Goal: Obtain resource: Download file/media

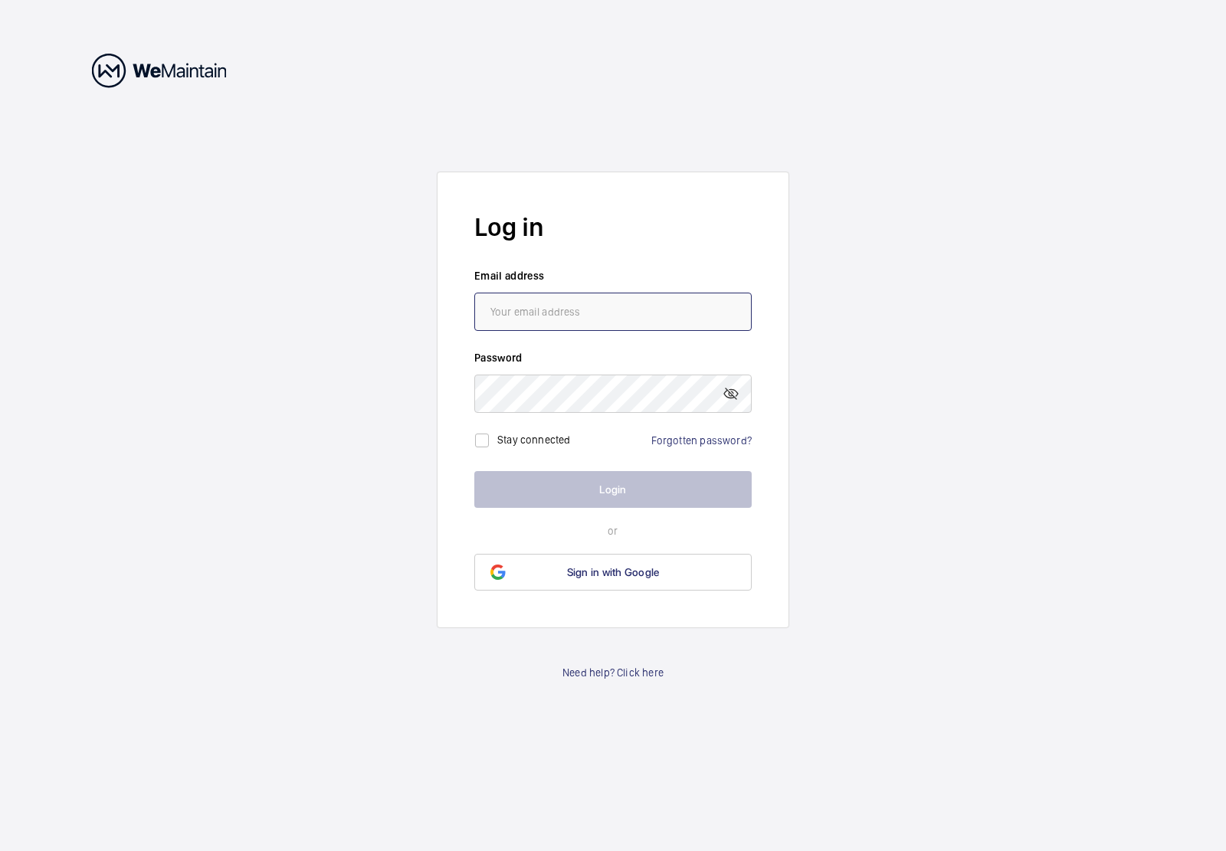
type input "MCST3631@GMAIL.COM"
click at [585, 475] on button "Login" at bounding box center [612, 489] width 277 height 37
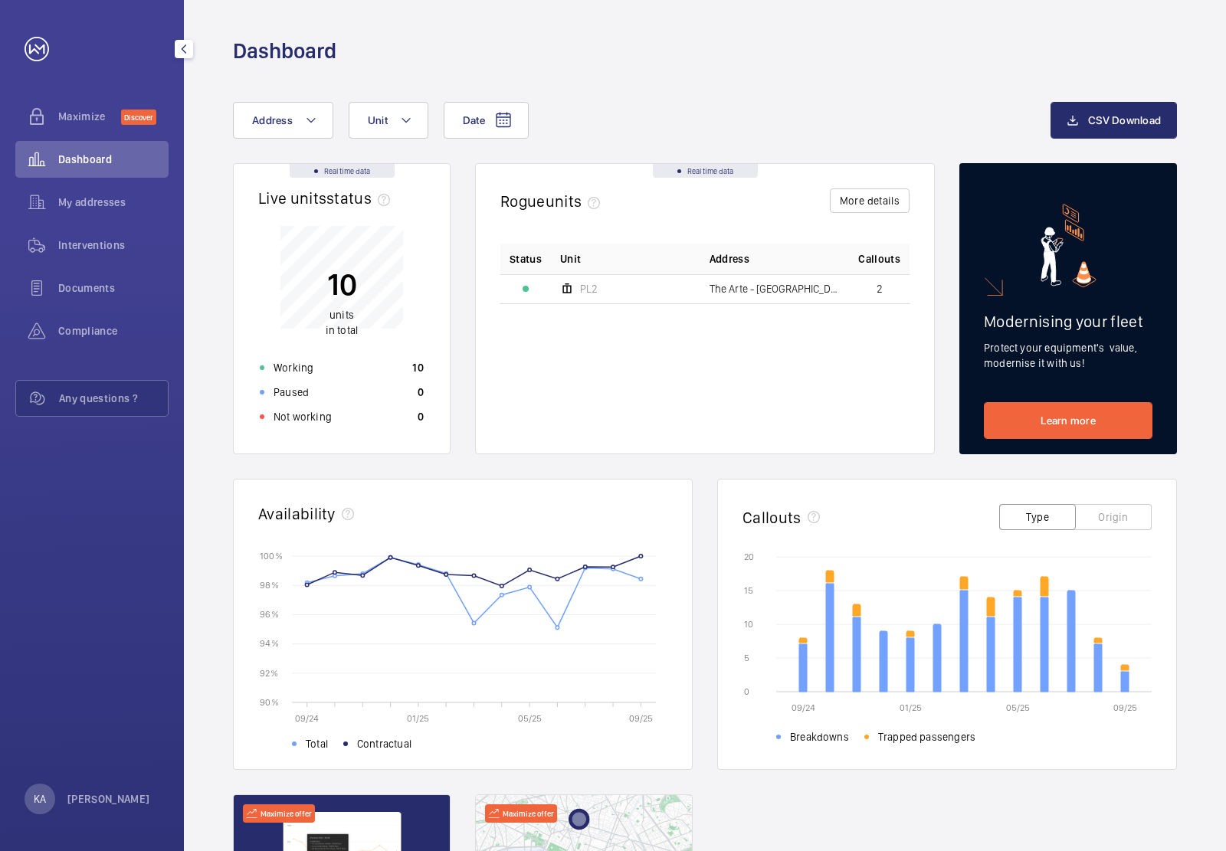
click at [97, 162] on span "Dashboard" at bounding box center [113, 159] width 110 height 15
click at [113, 106] on div "Maximize Discover" at bounding box center [91, 116] width 153 height 37
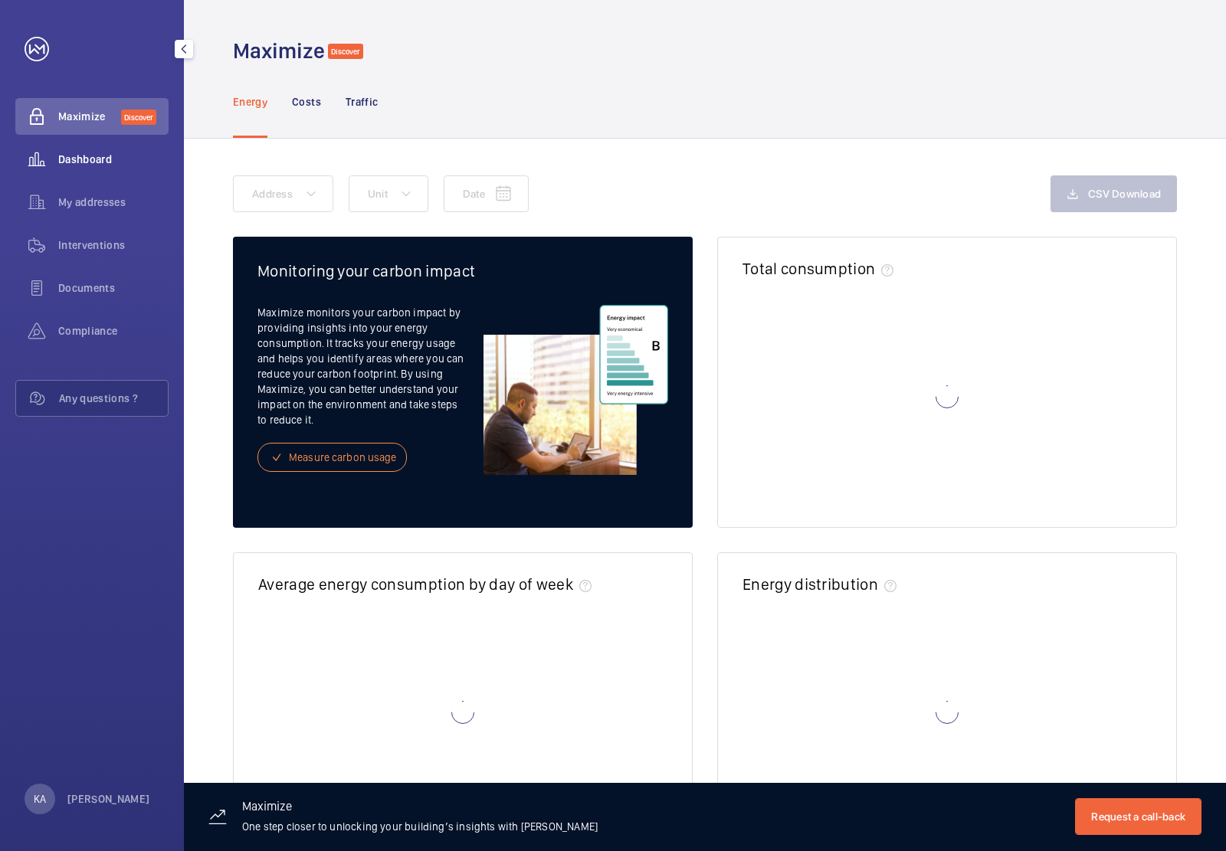
click at [102, 154] on span "Dashboard" at bounding box center [113, 159] width 110 height 15
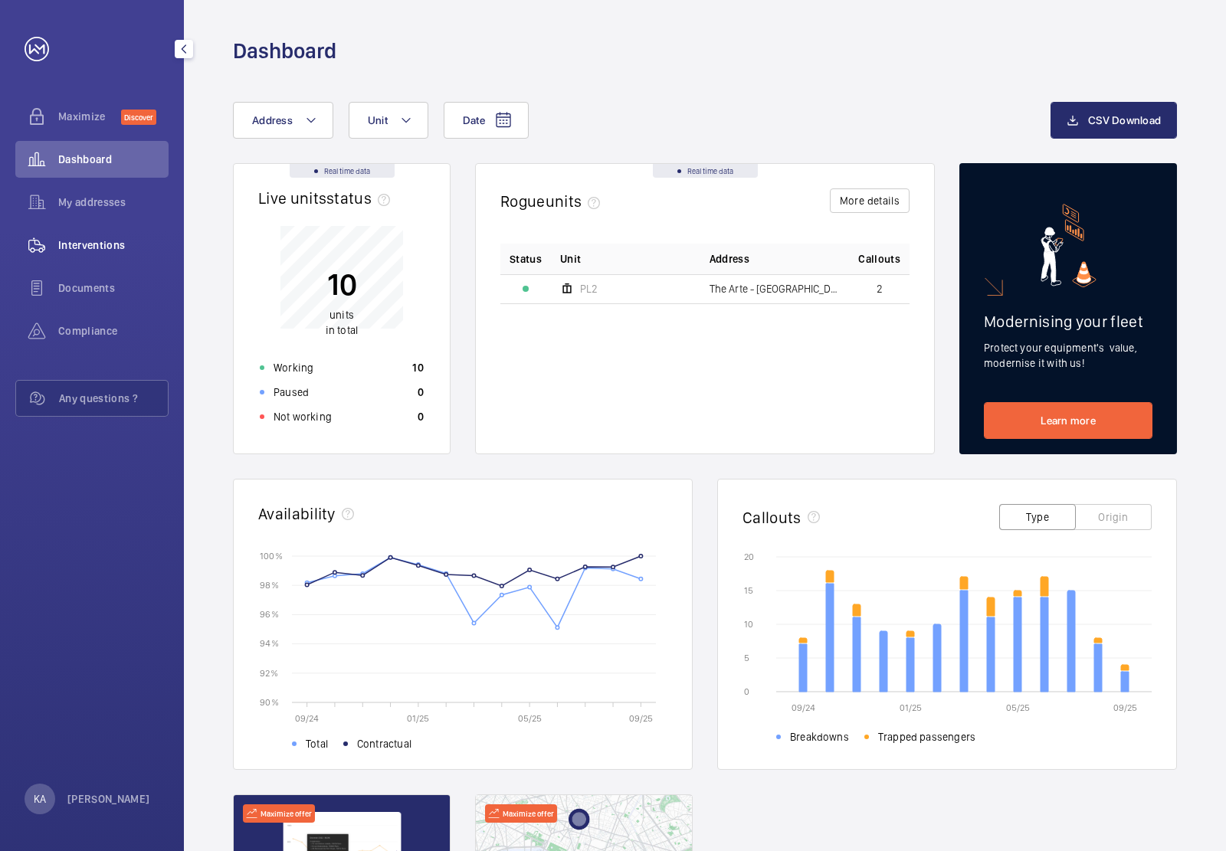
click at [103, 251] on span "Interventions" at bounding box center [113, 245] width 110 height 15
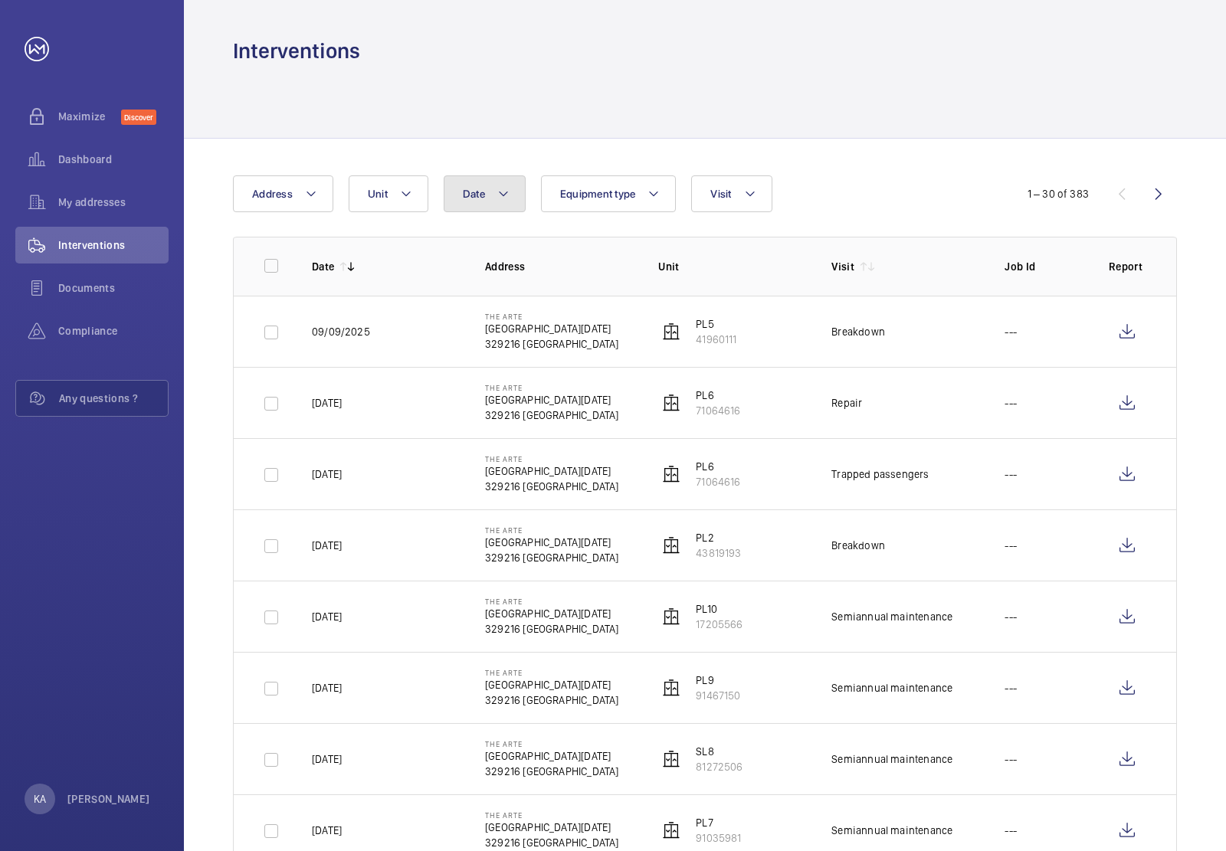
click at [500, 194] on mat-icon at bounding box center [503, 194] width 12 height 18
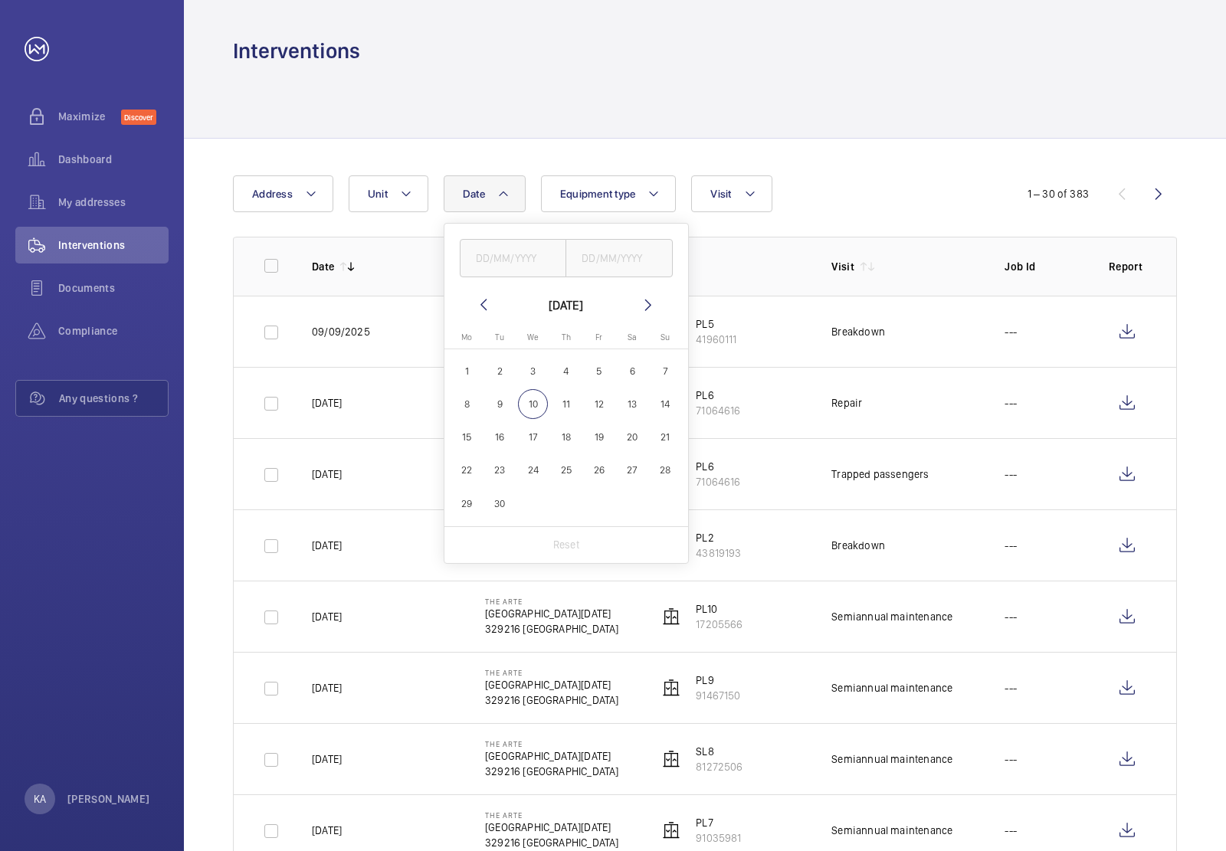
click at [473, 305] on mat-calendar "September 2025 Monday Mo Tuesday Tu Wednesday We Thursday Th Friday Fr Saturday…" at bounding box center [566, 411] width 244 height 231
click at [487, 305] on mat-icon at bounding box center [483, 305] width 18 height 18
click at [493, 369] on span "1" at bounding box center [500, 371] width 30 height 30
type input "01/07/2025"
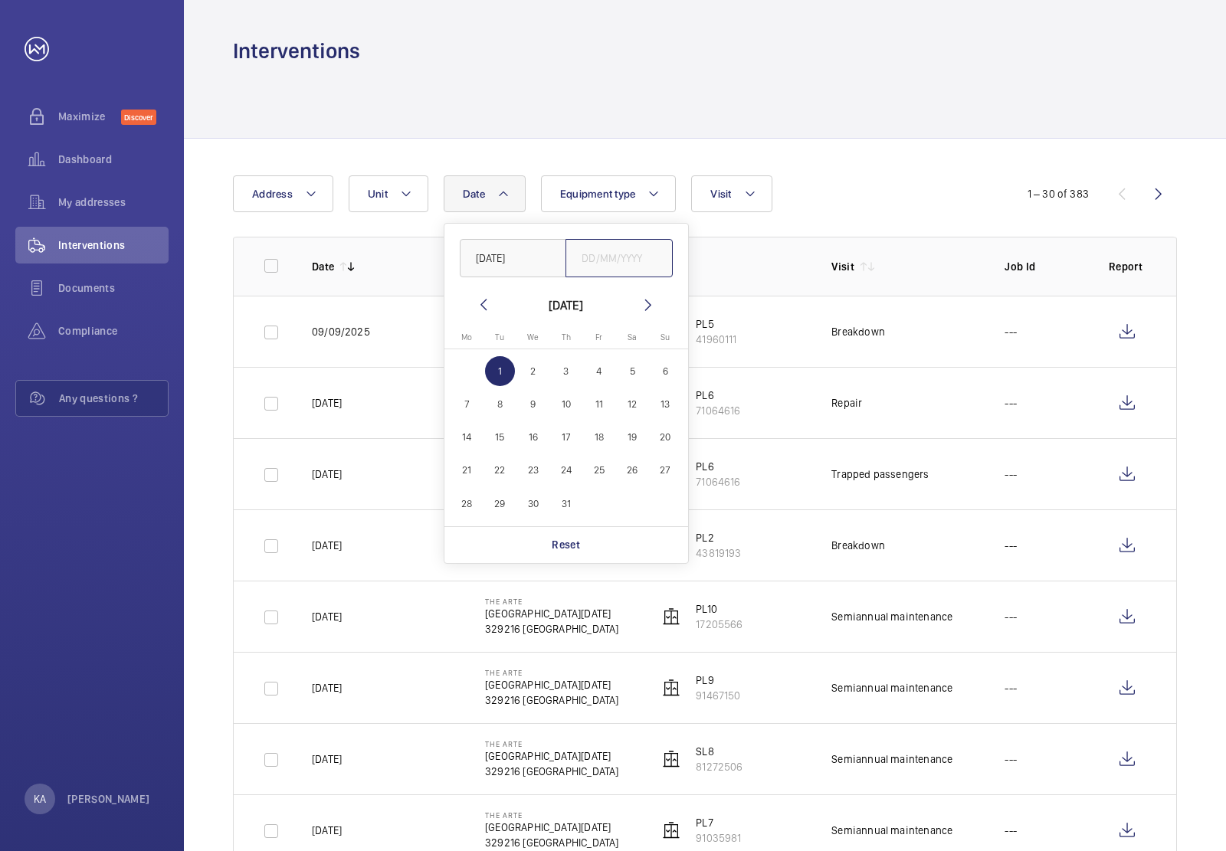
click at [608, 261] on input "text" at bounding box center [619, 258] width 107 height 38
click at [569, 503] on span "31" at bounding box center [566, 504] width 30 height 30
type input "31/07/2025"
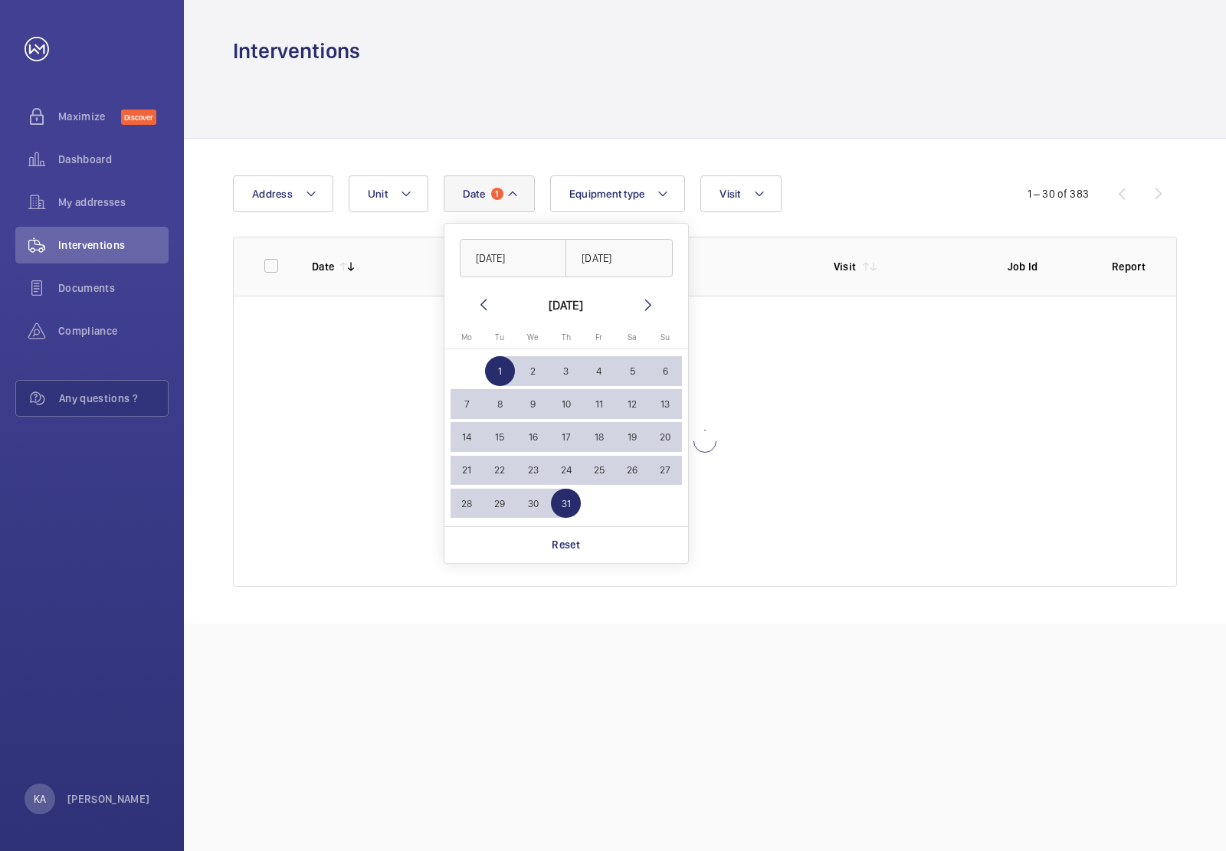
click at [837, 166] on div "Date 1 01/07/2025 31/07/2025 July 2025 Monday Mo Tuesday Tu Wednesday We Thursd…" at bounding box center [705, 381] width 1042 height 485
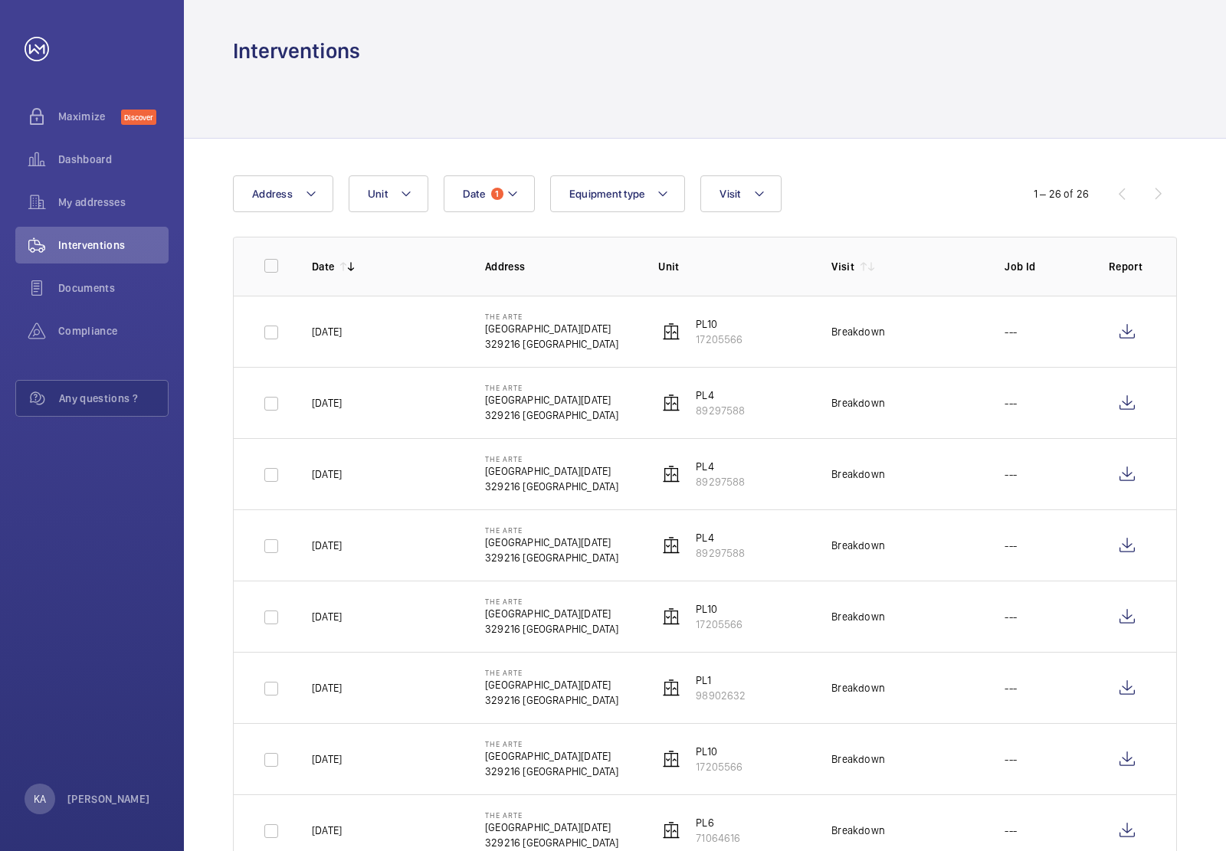
click at [626, 184] on button "Equipment type" at bounding box center [618, 193] width 136 height 37
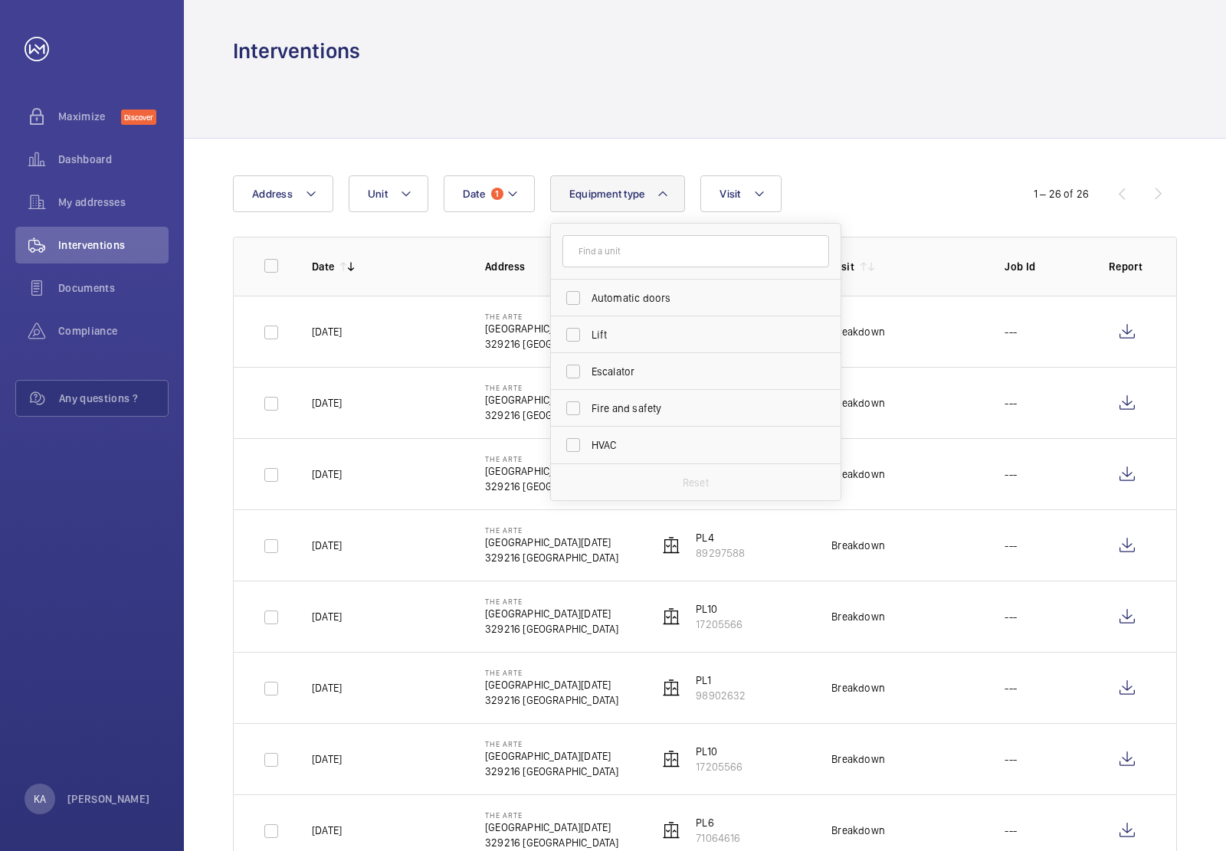
click at [673, 136] on div at bounding box center [705, 101] width 944 height 73
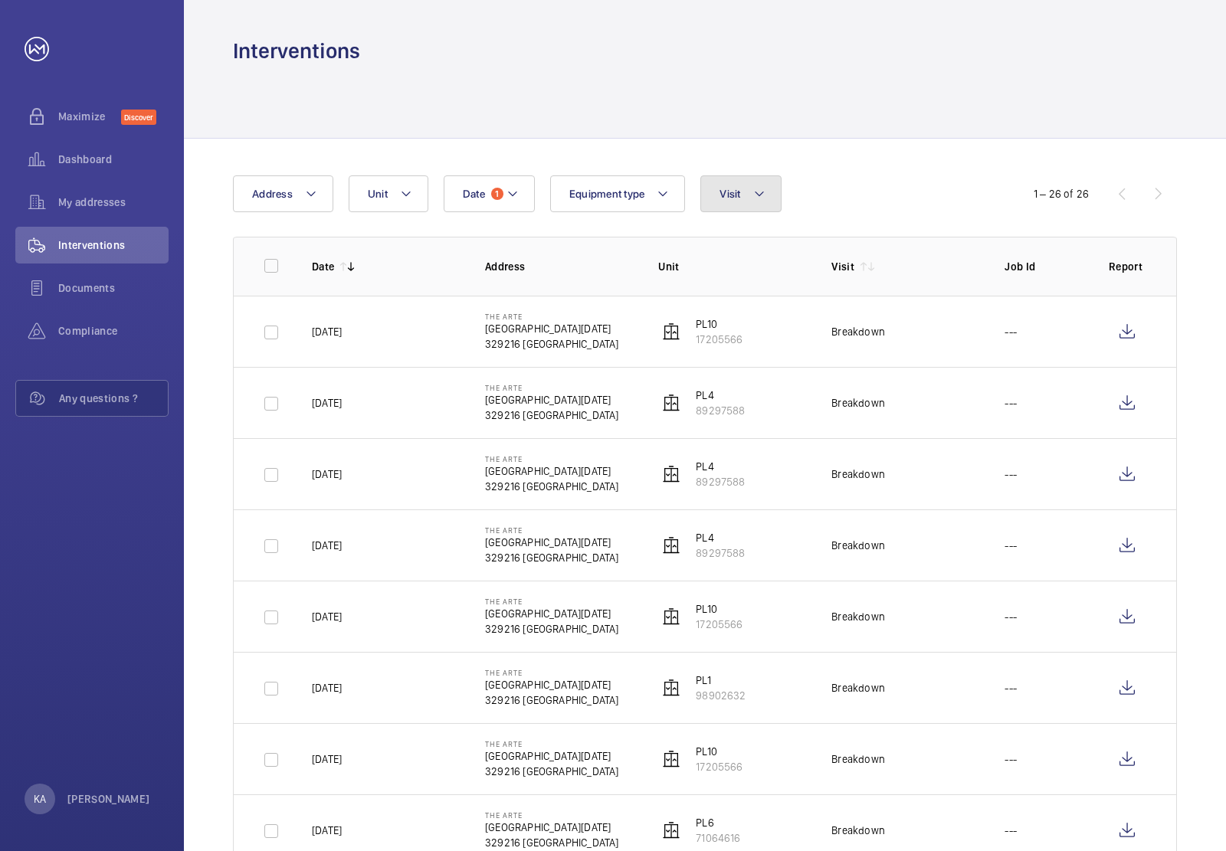
click at [753, 198] on button "Visit" at bounding box center [740, 193] width 80 height 37
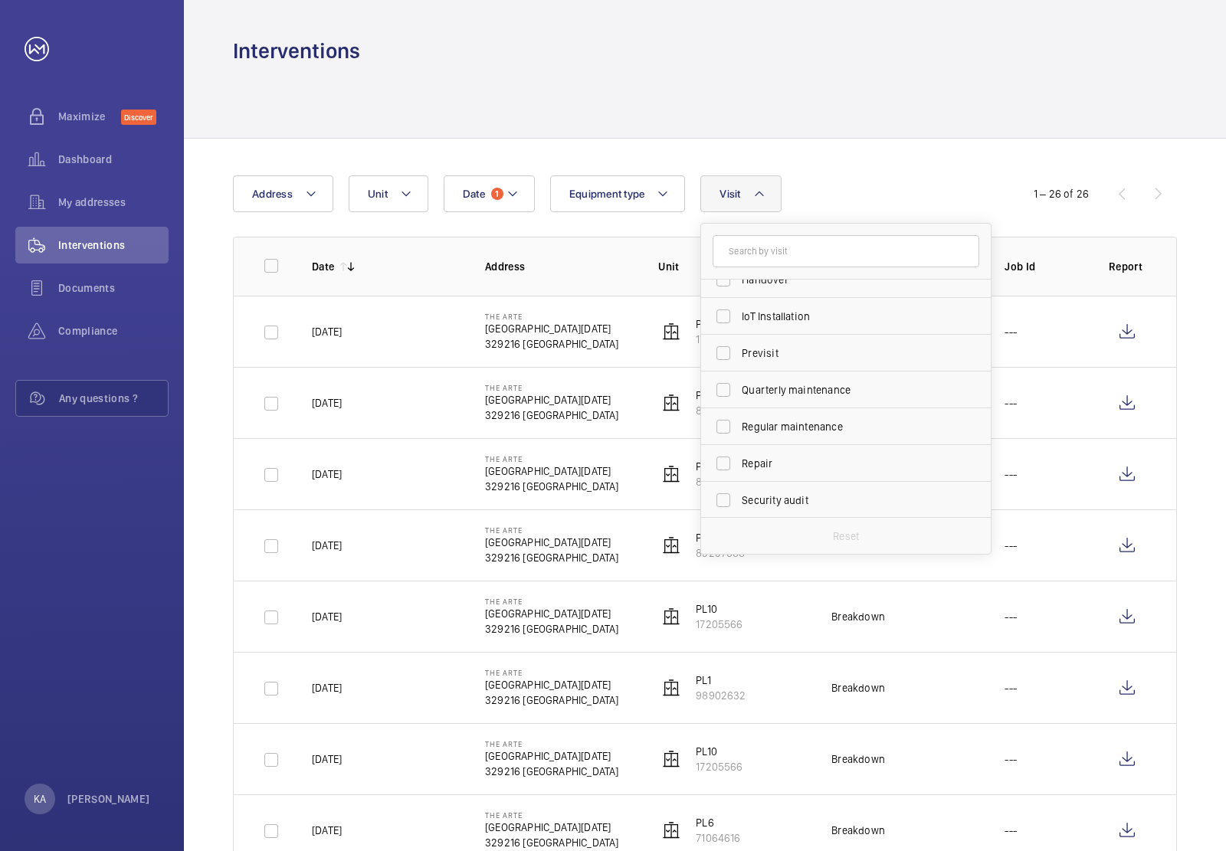
scroll to position [240, 0]
click at [805, 320] on span "Quarterly maintenance" at bounding box center [847, 315] width 211 height 15
click at [739, 320] on input "Quarterly maintenance" at bounding box center [723, 315] width 31 height 31
checkbox input "true"
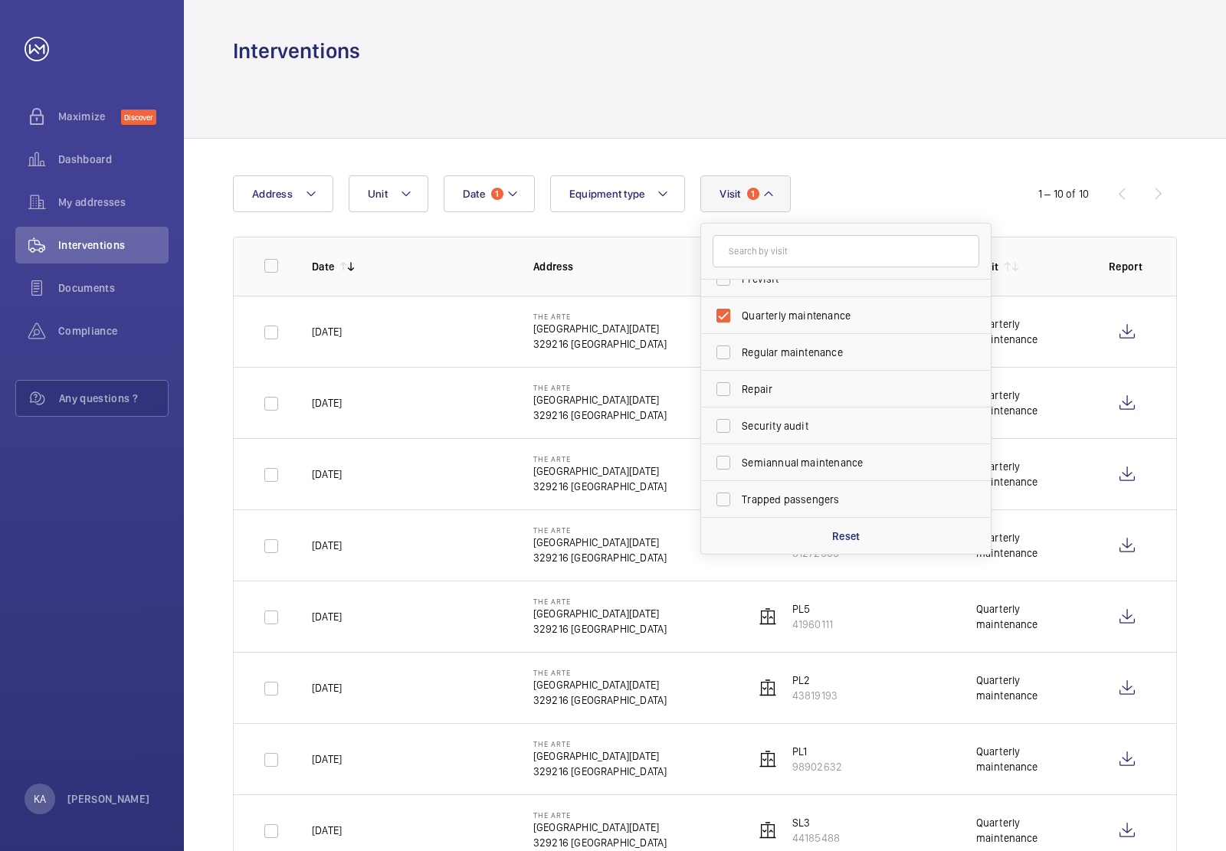
click at [860, 190] on div "Date 1 Address Unit Equipment type Visit 1 Annual maintenance Breakdown Client …" at bounding box center [613, 193] width 760 height 37
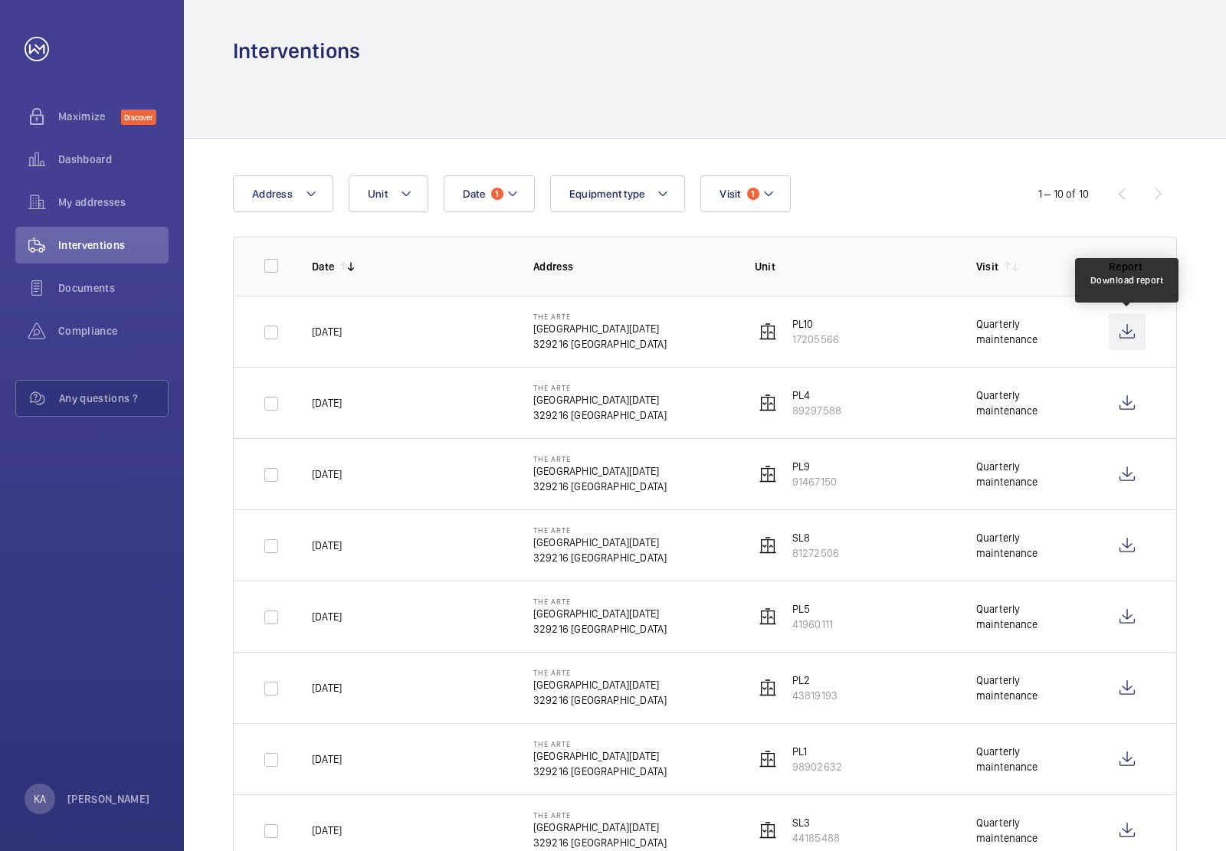
click at [1135, 332] on wm-front-icon-button at bounding box center [1127, 331] width 37 height 37
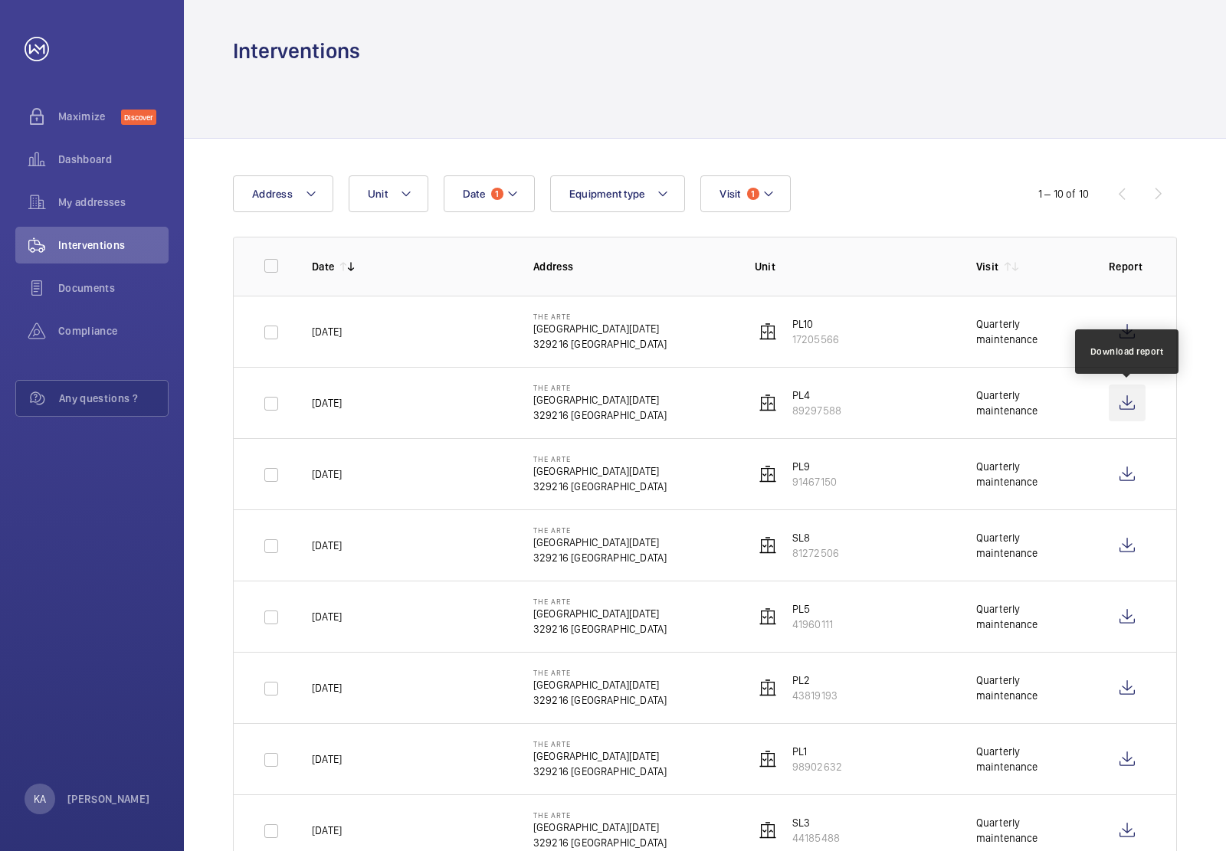
click at [1124, 404] on wm-front-icon-button at bounding box center [1127, 403] width 37 height 37
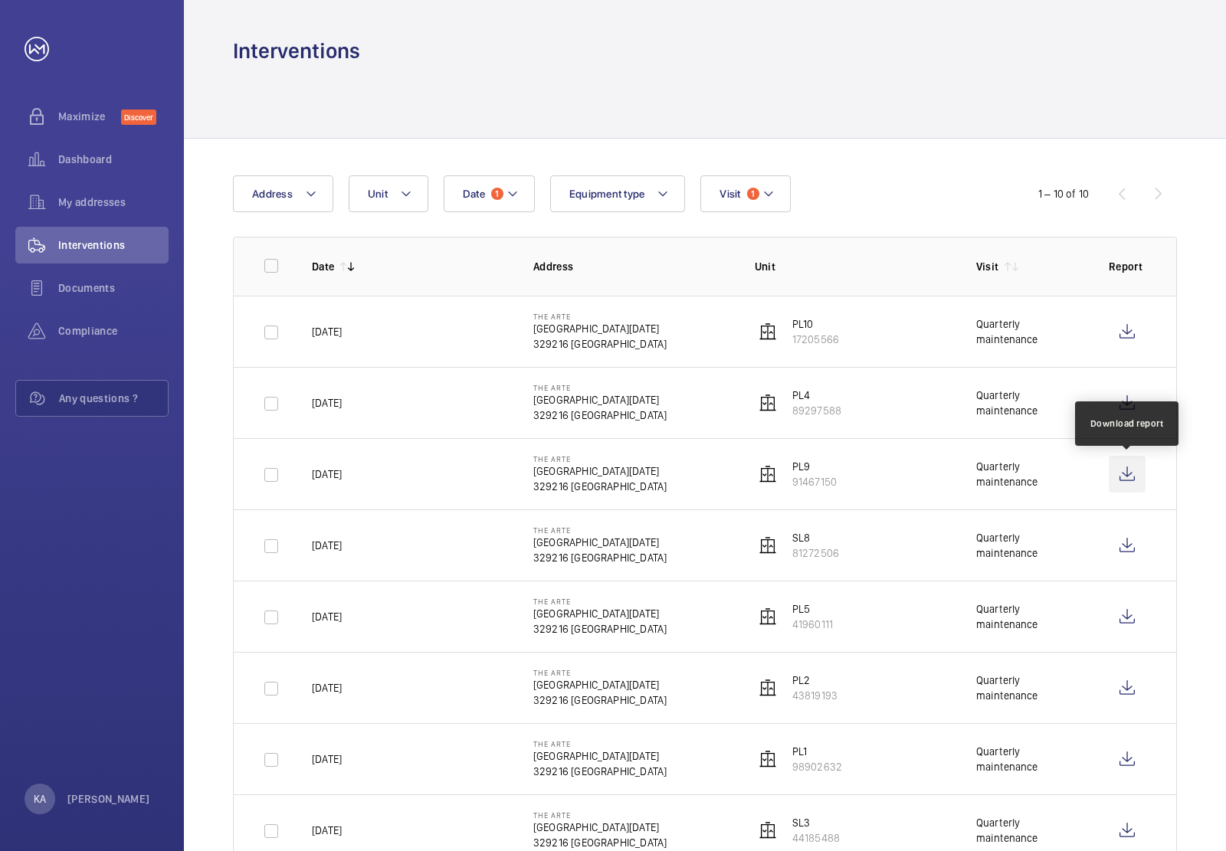
click at [1131, 480] on wm-front-icon-button at bounding box center [1127, 474] width 37 height 37
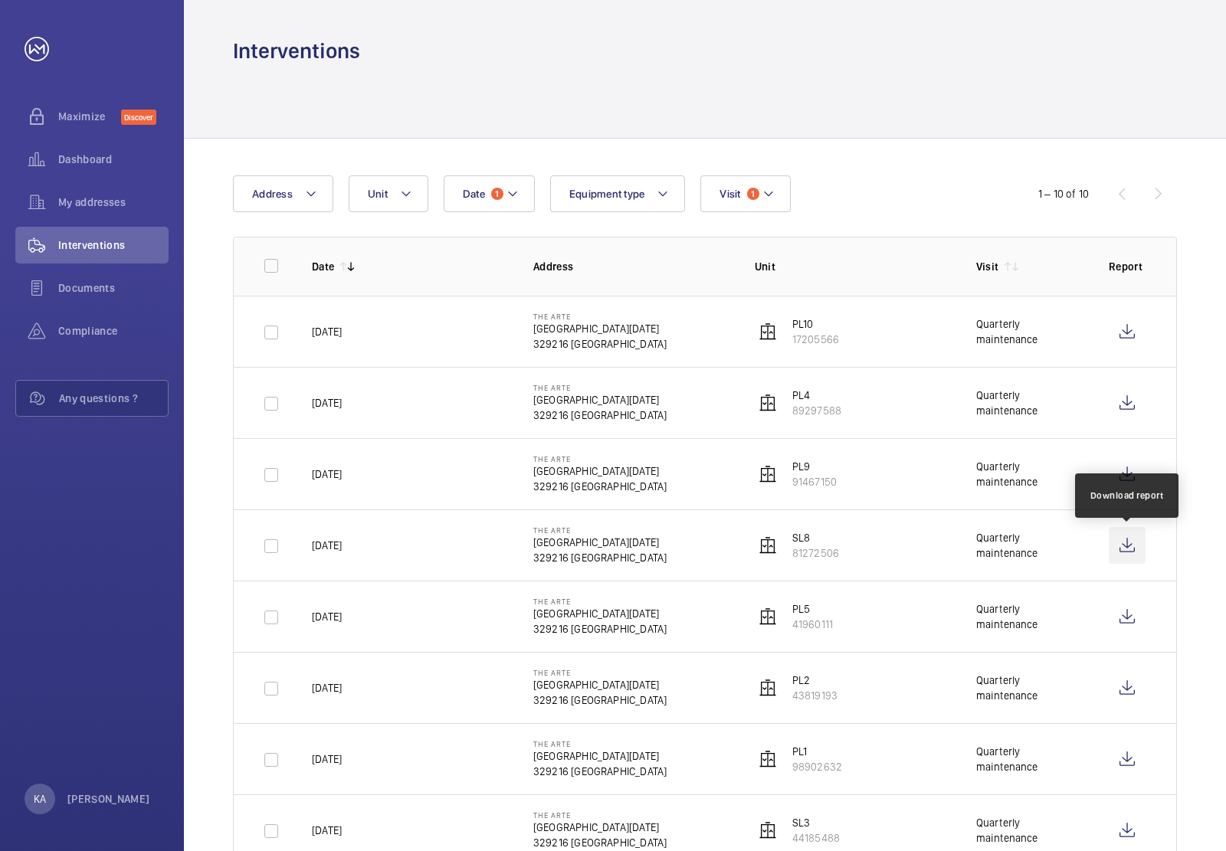
click at [1126, 546] on wm-front-icon-button at bounding box center [1127, 545] width 37 height 37
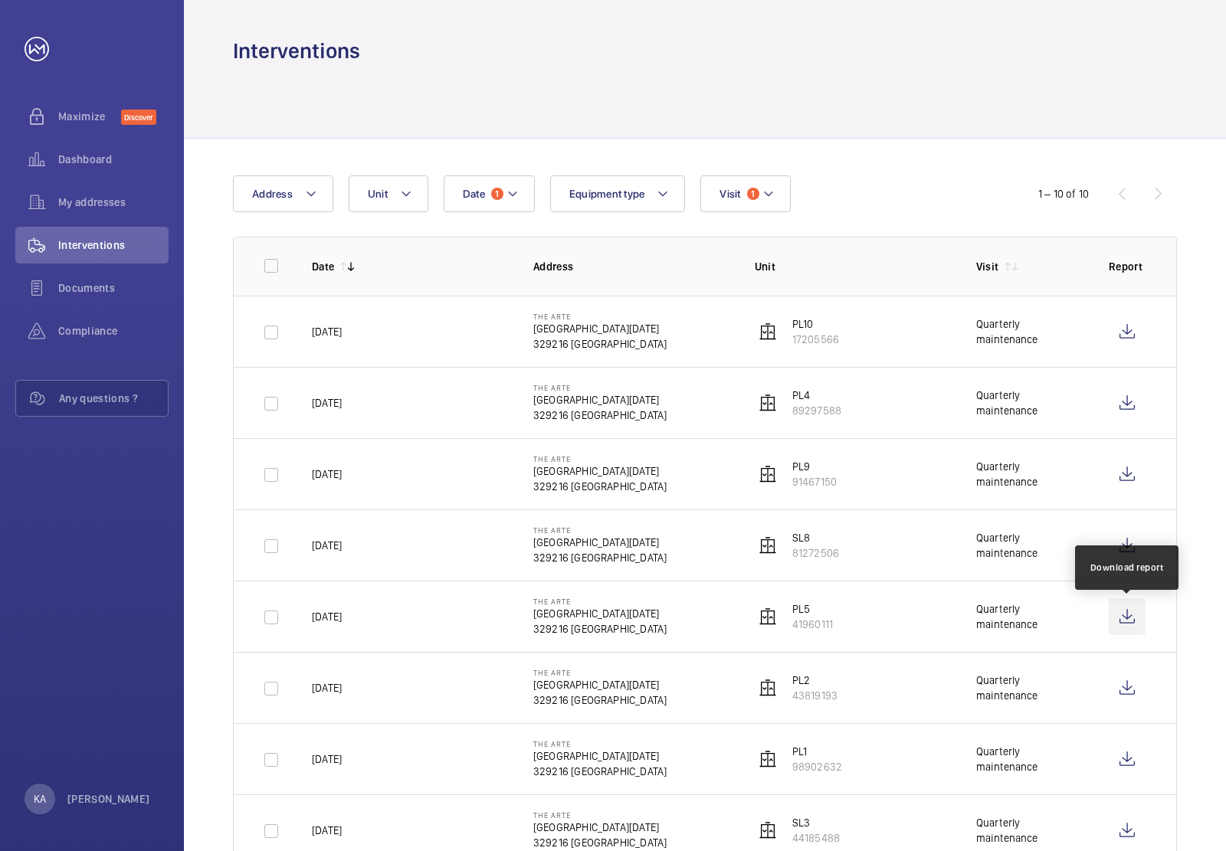
click at [1136, 615] on wm-front-icon-button at bounding box center [1127, 616] width 37 height 37
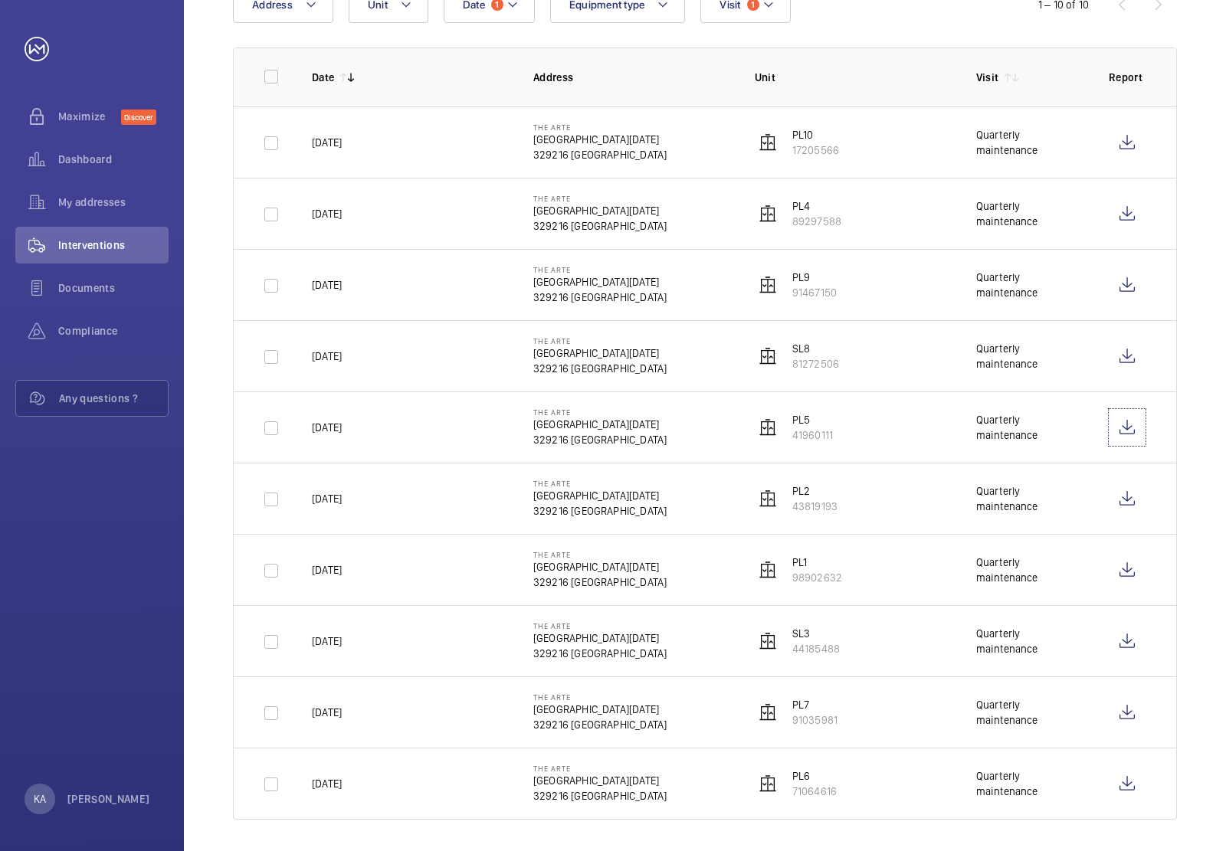
scroll to position [200, 0]
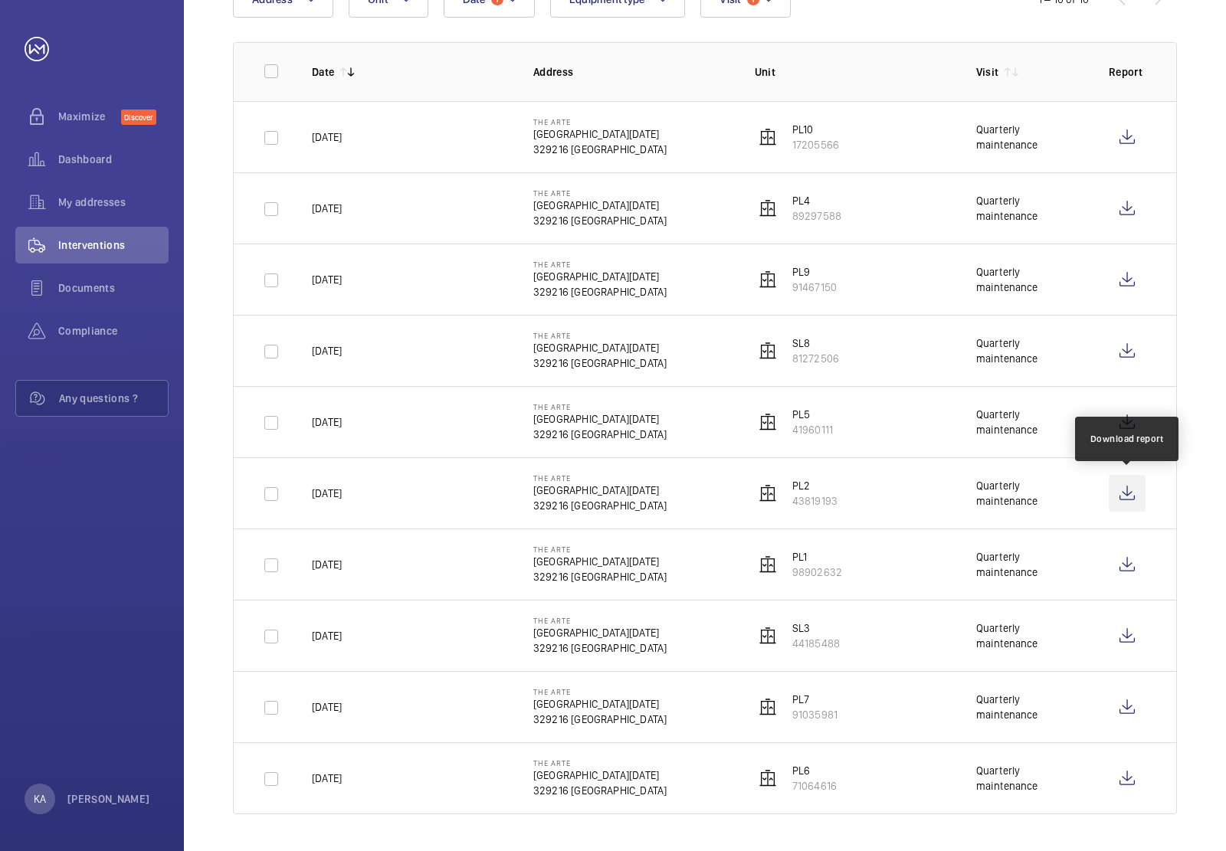
click at [1129, 487] on wm-front-icon-button at bounding box center [1127, 493] width 37 height 37
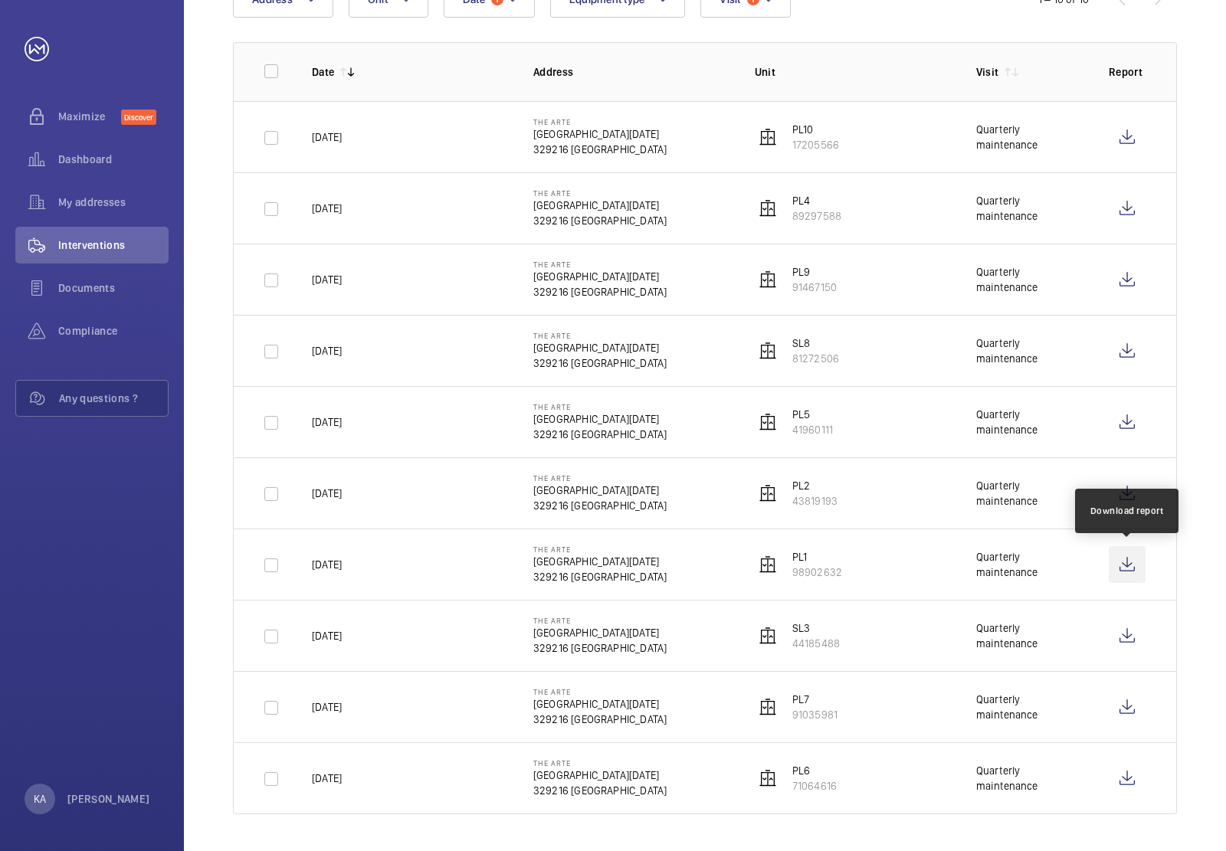
click at [1130, 564] on wm-front-icon-button at bounding box center [1127, 564] width 37 height 37
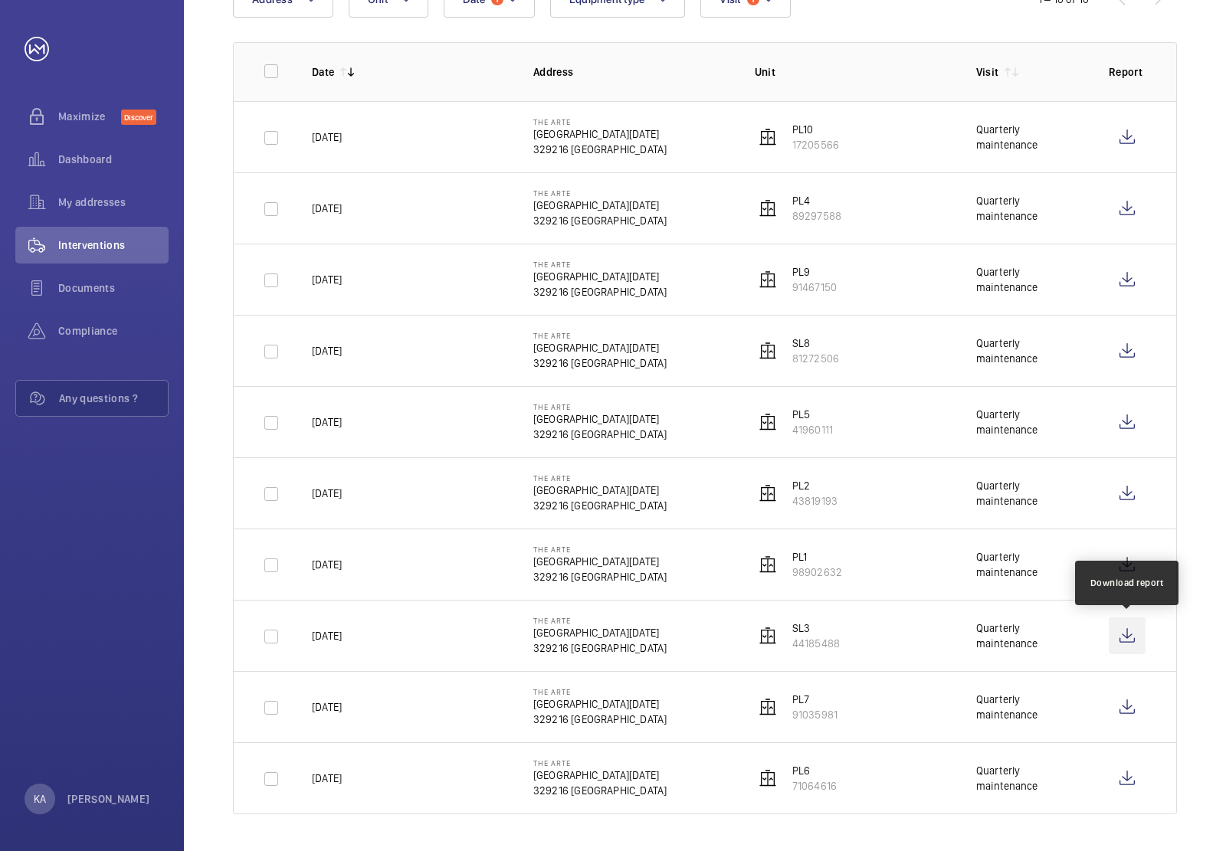
click at [1126, 638] on wm-front-icon-button at bounding box center [1127, 636] width 37 height 37
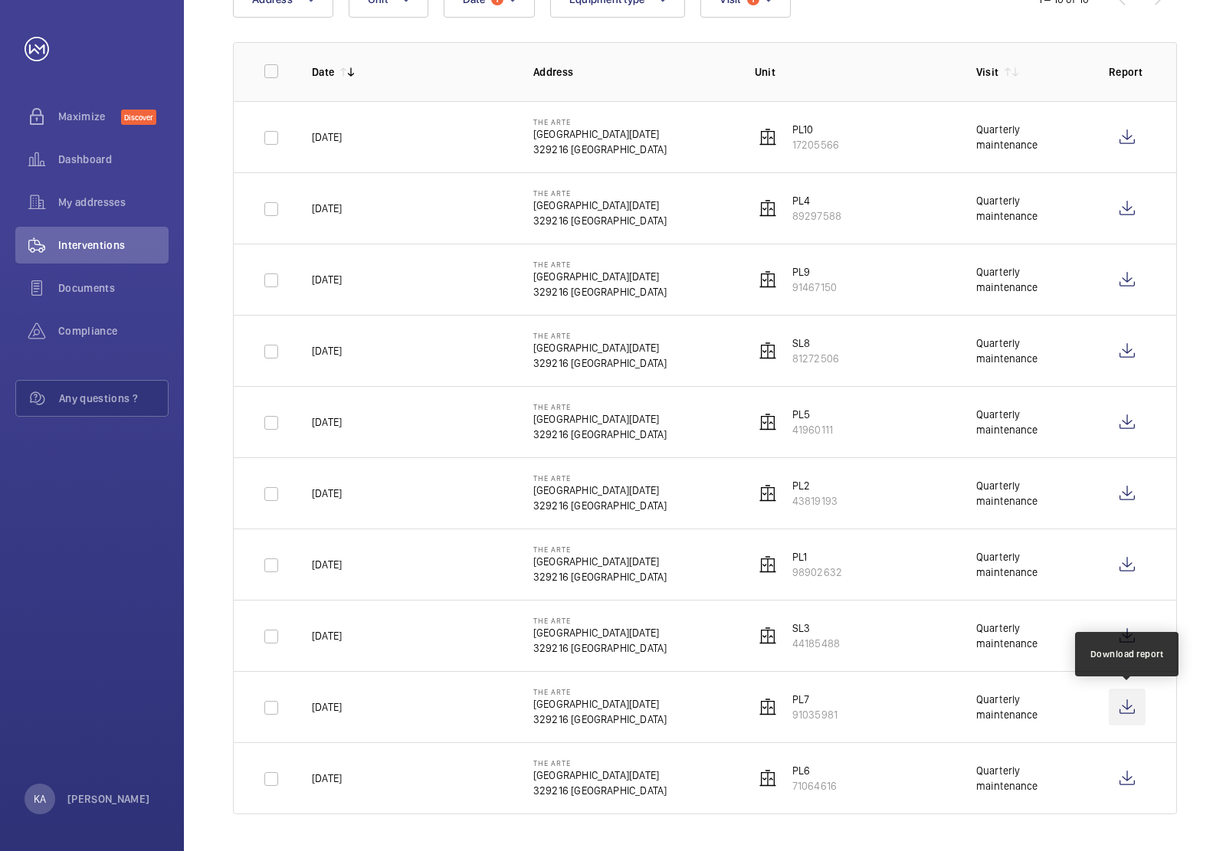
click at [1139, 709] on wm-front-icon-button at bounding box center [1127, 707] width 37 height 37
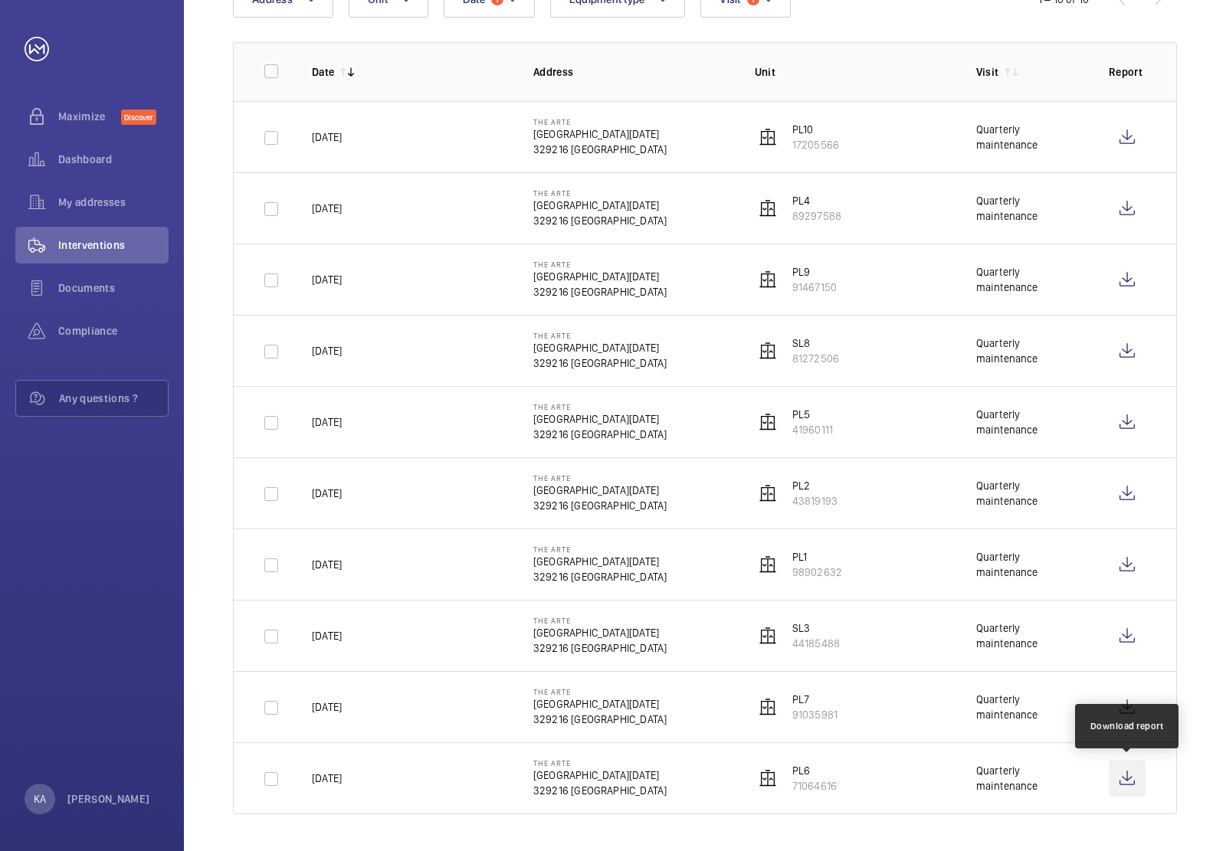
click at [1132, 784] on wm-front-icon-button at bounding box center [1127, 778] width 37 height 37
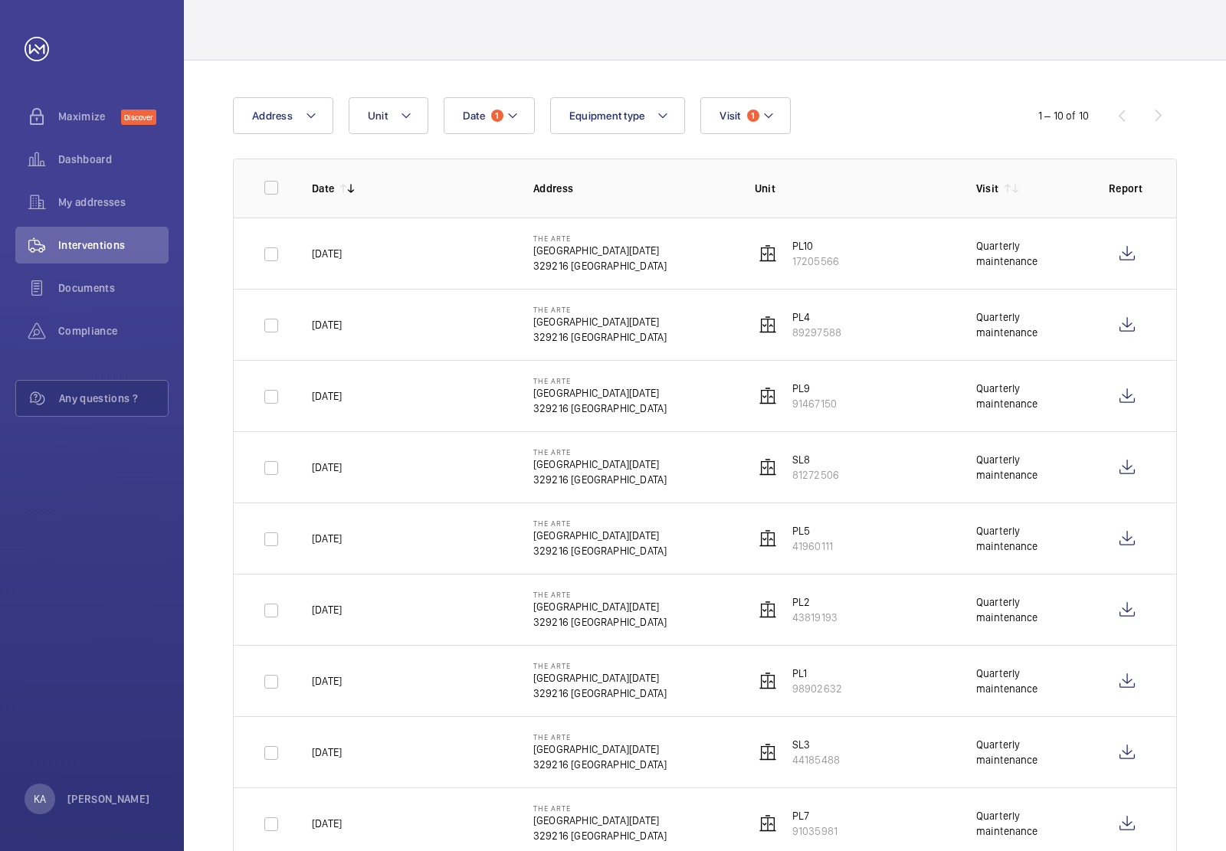
scroll to position [0, 0]
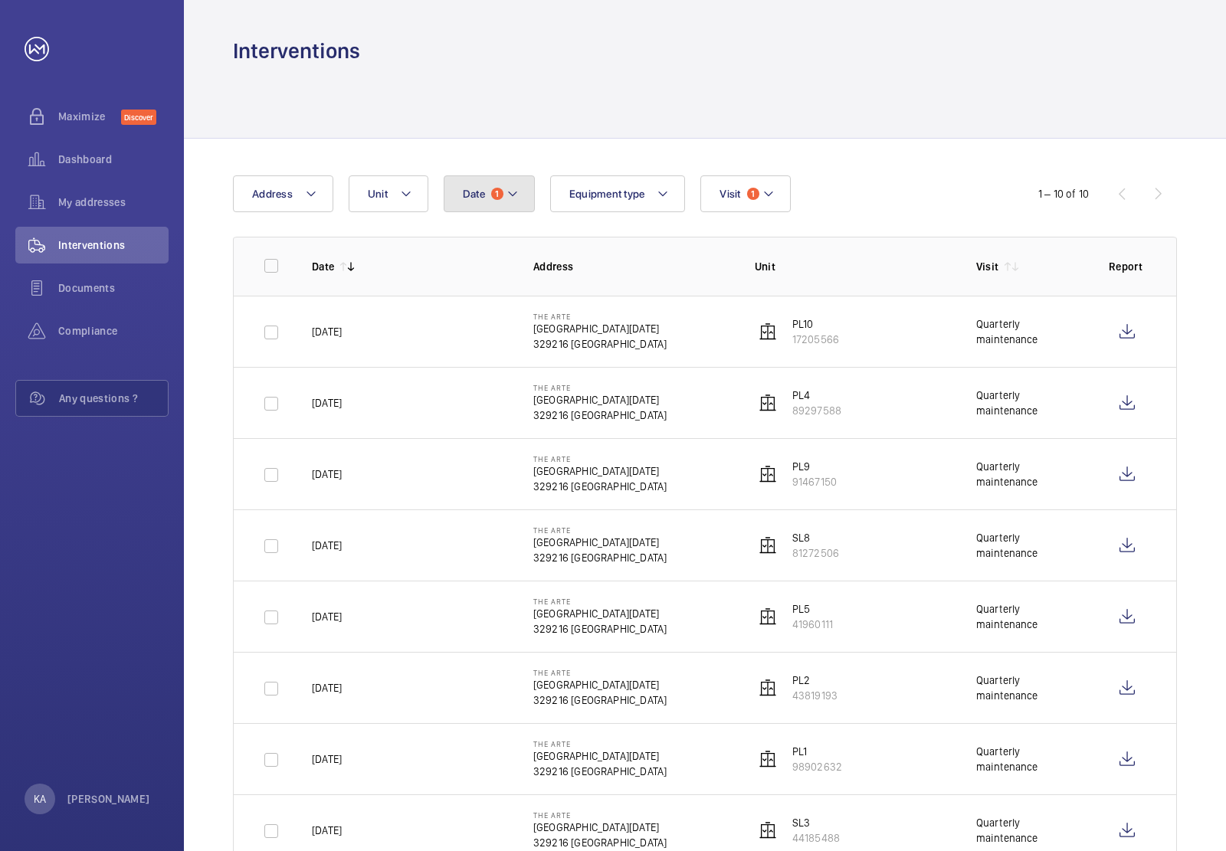
click at [514, 193] on mat-icon at bounding box center [513, 194] width 12 height 18
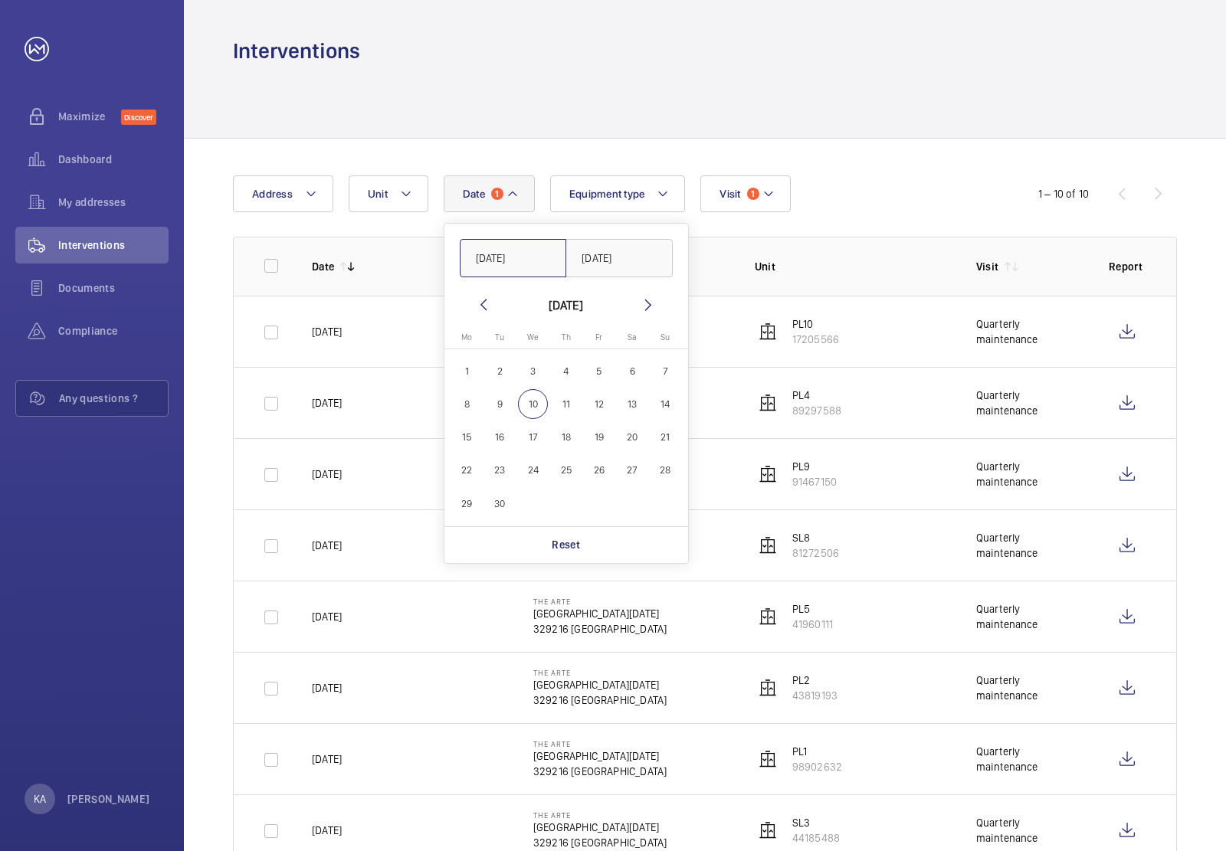
click at [538, 257] on input "01/07/2025" at bounding box center [513, 258] width 107 height 38
drag, startPoint x: 538, startPoint y: 257, endPoint x: 437, endPoint y: 257, distance: 101.2
click at [437, 257] on wm-front-table "Date 1 01/07/2025 31/07/2025 September 2025 Monday Mo Tuesday Tu Wednesday We T…" at bounding box center [705, 592] width 944 height 834
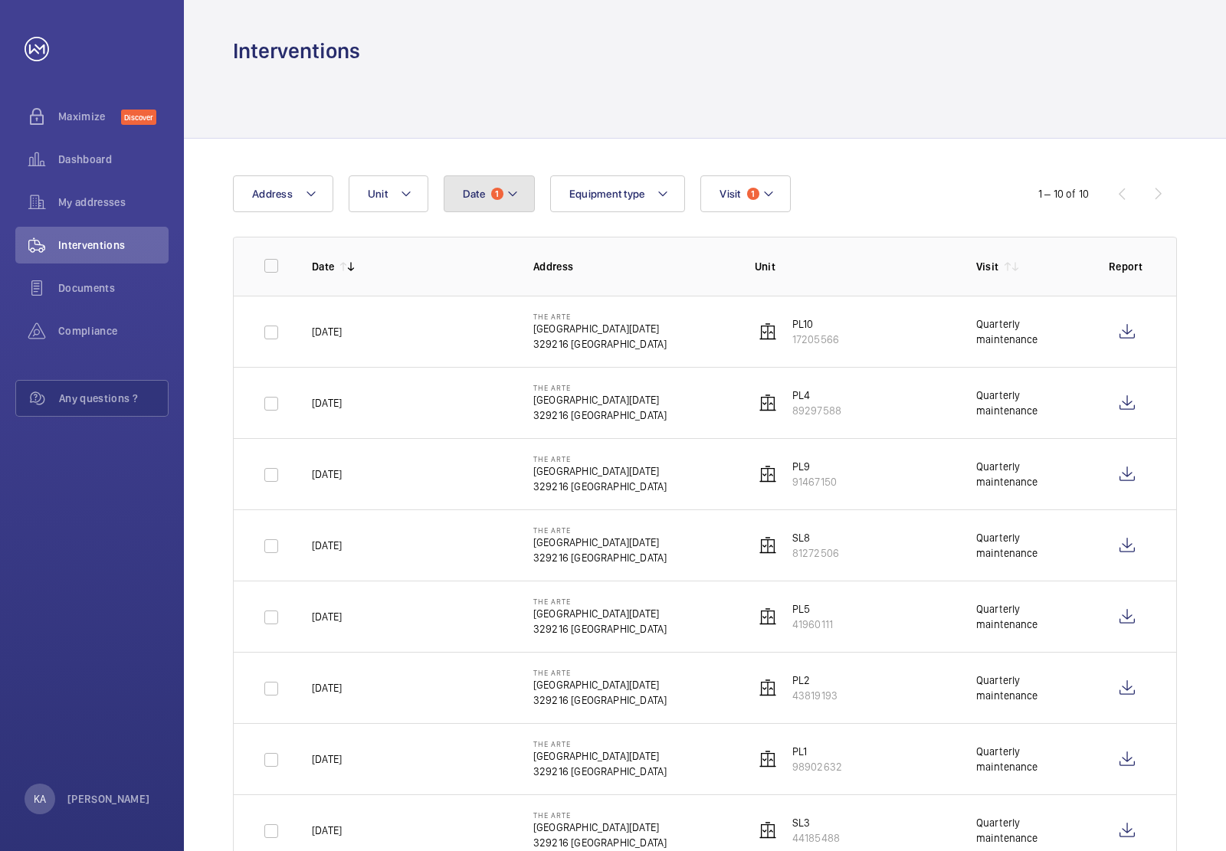
click at [507, 201] on mat-icon at bounding box center [513, 194] width 12 height 18
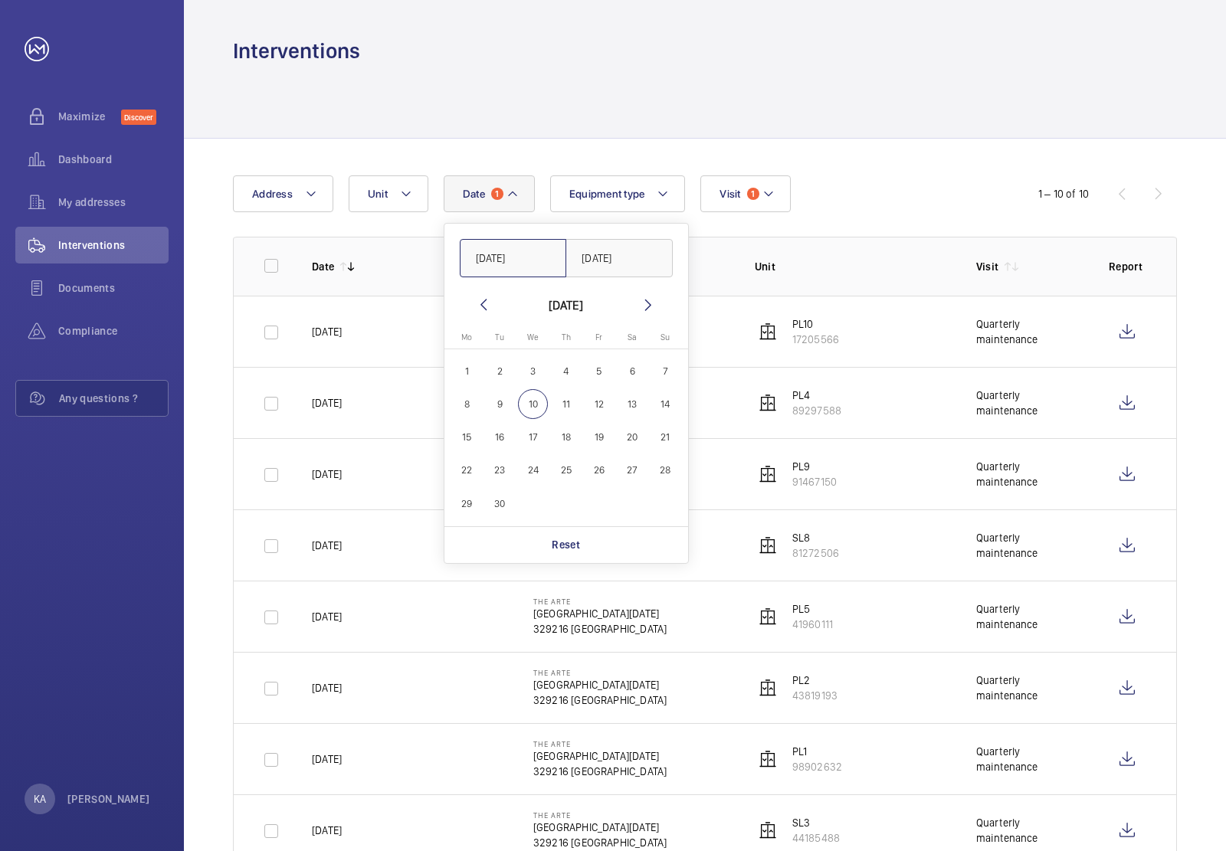
drag, startPoint x: 533, startPoint y: 253, endPoint x: 435, endPoint y: 254, distance: 98.1
click at [435, 254] on wm-front-table "Date 1 01/07/2025 31/07/2025 September 2025 Monday Mo Tuesday Tu Wednesday We T…" at bounding box center [705, 592] width 944 height 834
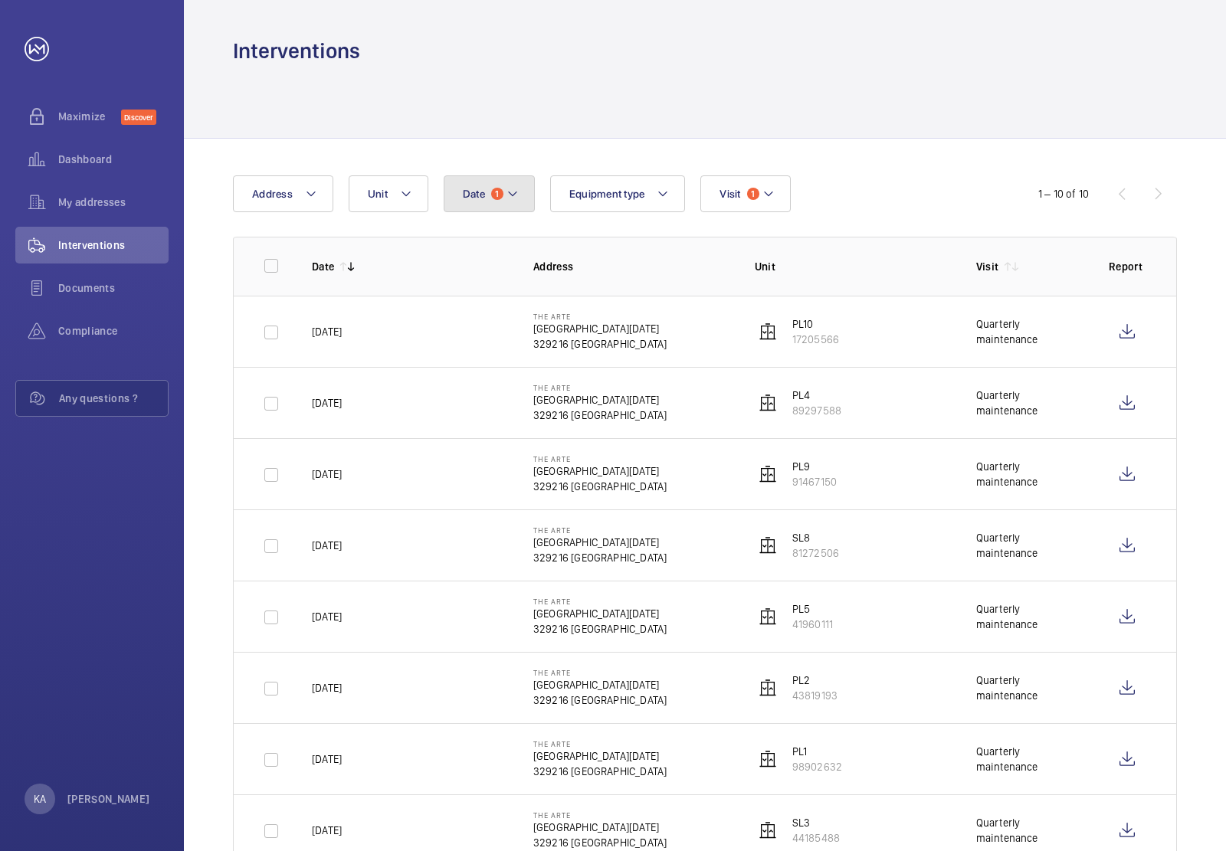
click at [498, 194] on span "1" at bounding box center [497, 194] width 12 height 12
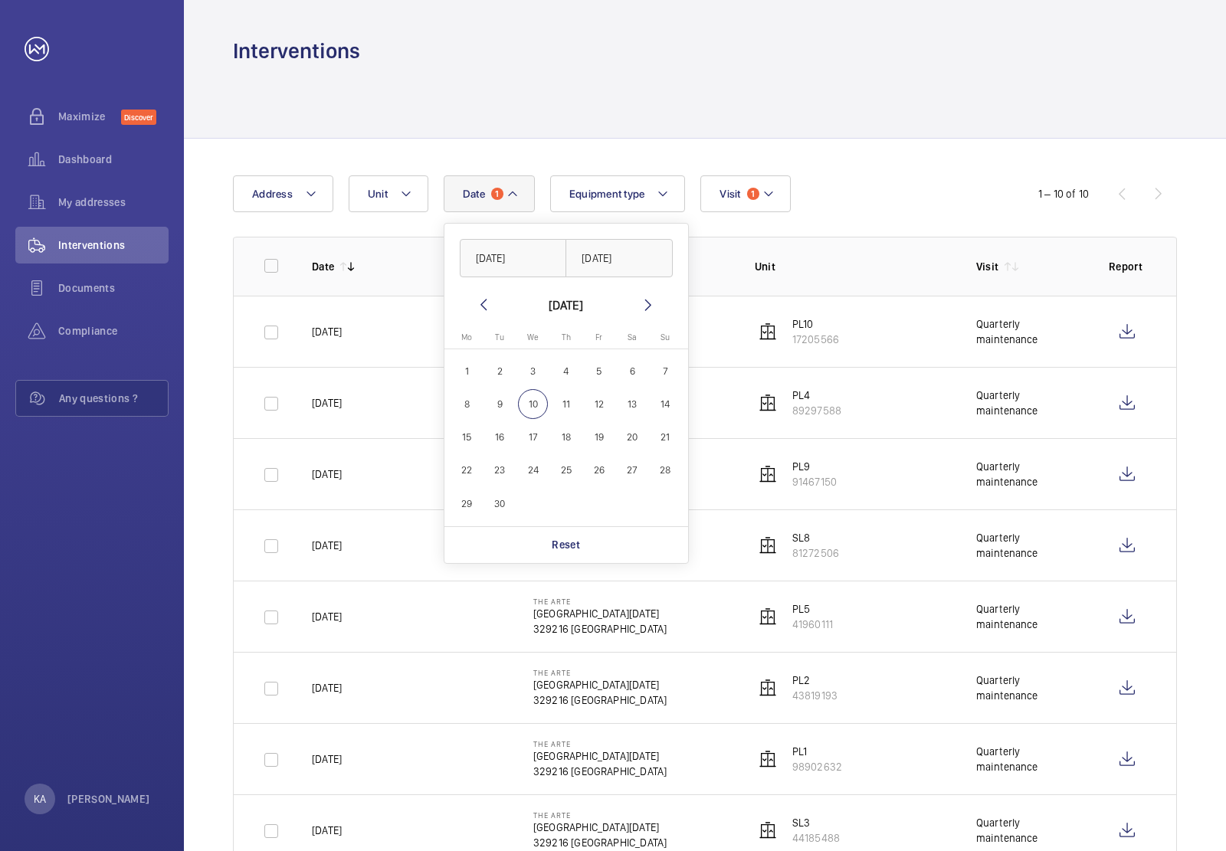
click at [483, 311] on mat-icon at bounding box center [483, 305] width 18 height 18
click at [648, 305] on mat-icon at bounding box center [648, 305] width 18 height 18
click at [462, 368] on span "1" at bounding box center [467, 371] width 30 height 30
type input "[DATE]"
click at [609, 253] on input "text" at bounding box center [619, 258] width 107 height 38
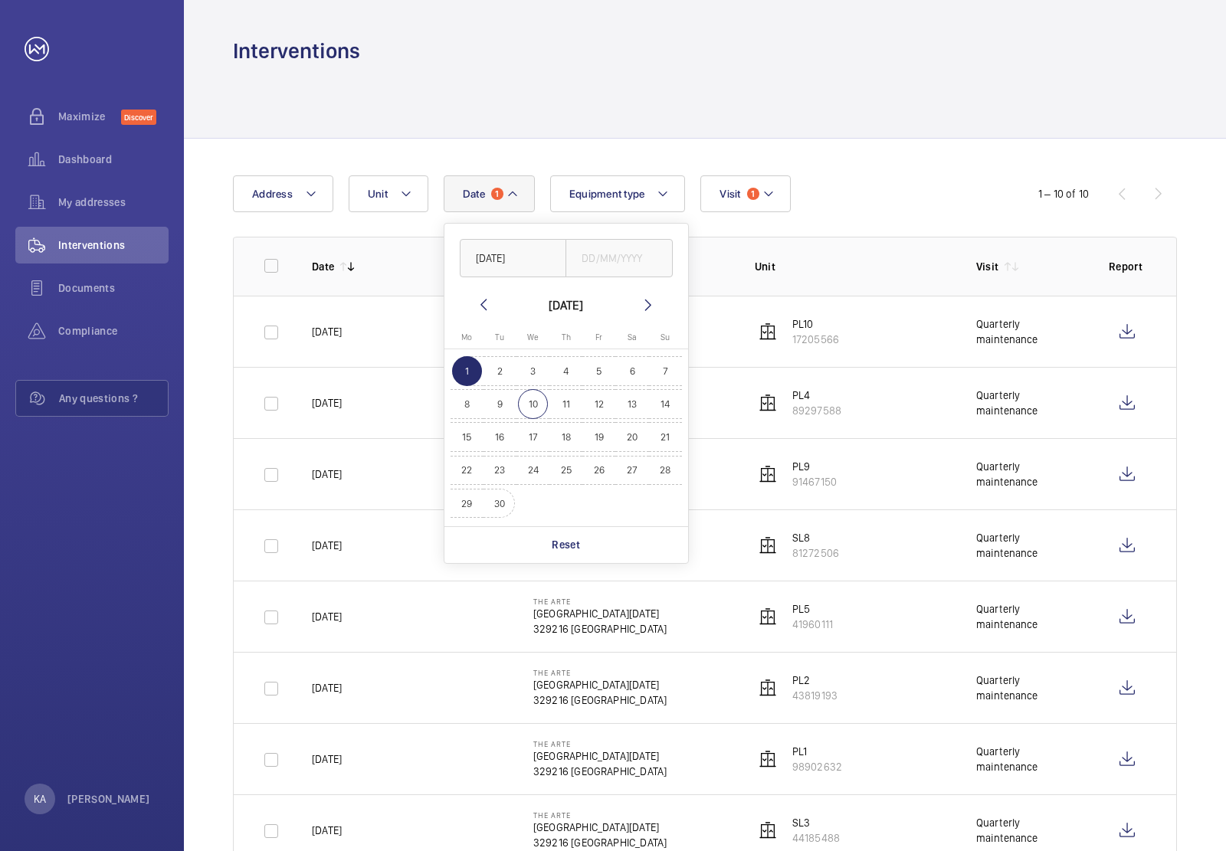
click at [499, 504] on span "30" at bounding box center [500, 504] width 30 height 30
type input "30/09/2025"
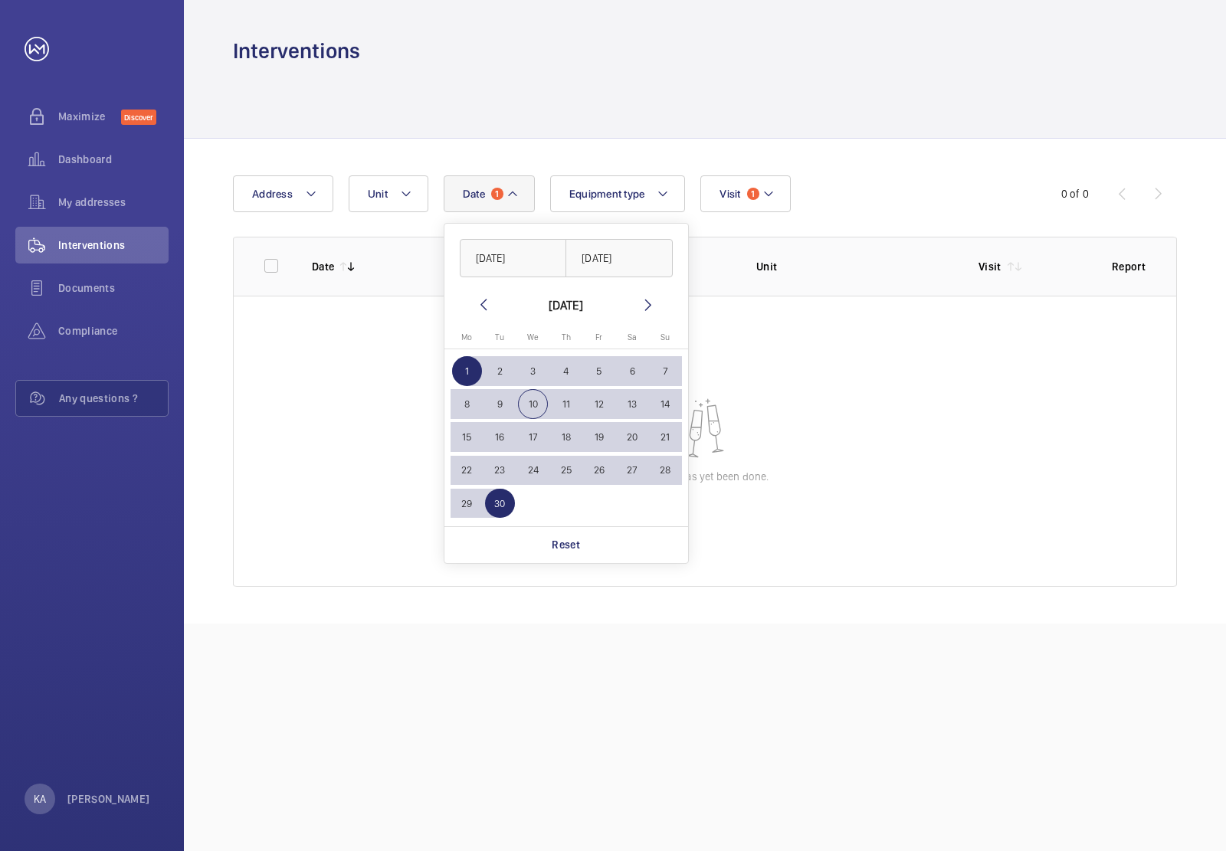
click at [870, 159] on div "Date 1 01/09/2025 30/09/2025 September 2025 Monday Mo Tuesday Tu Wednesday We T…" at bounding box center [705, 381] width 1042 height 485
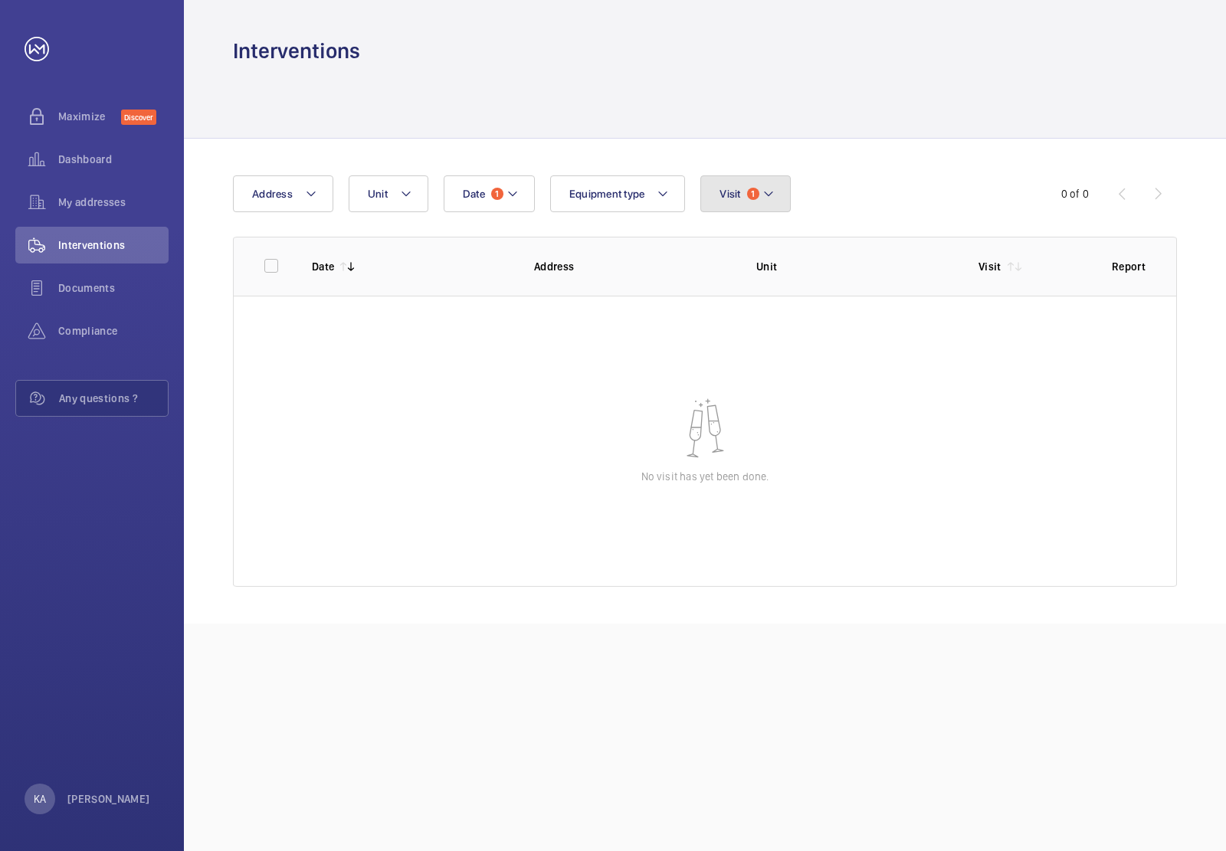
click at [760, 197] on button "Visit 1" at bounding box center [745, 193] width 90 height 37
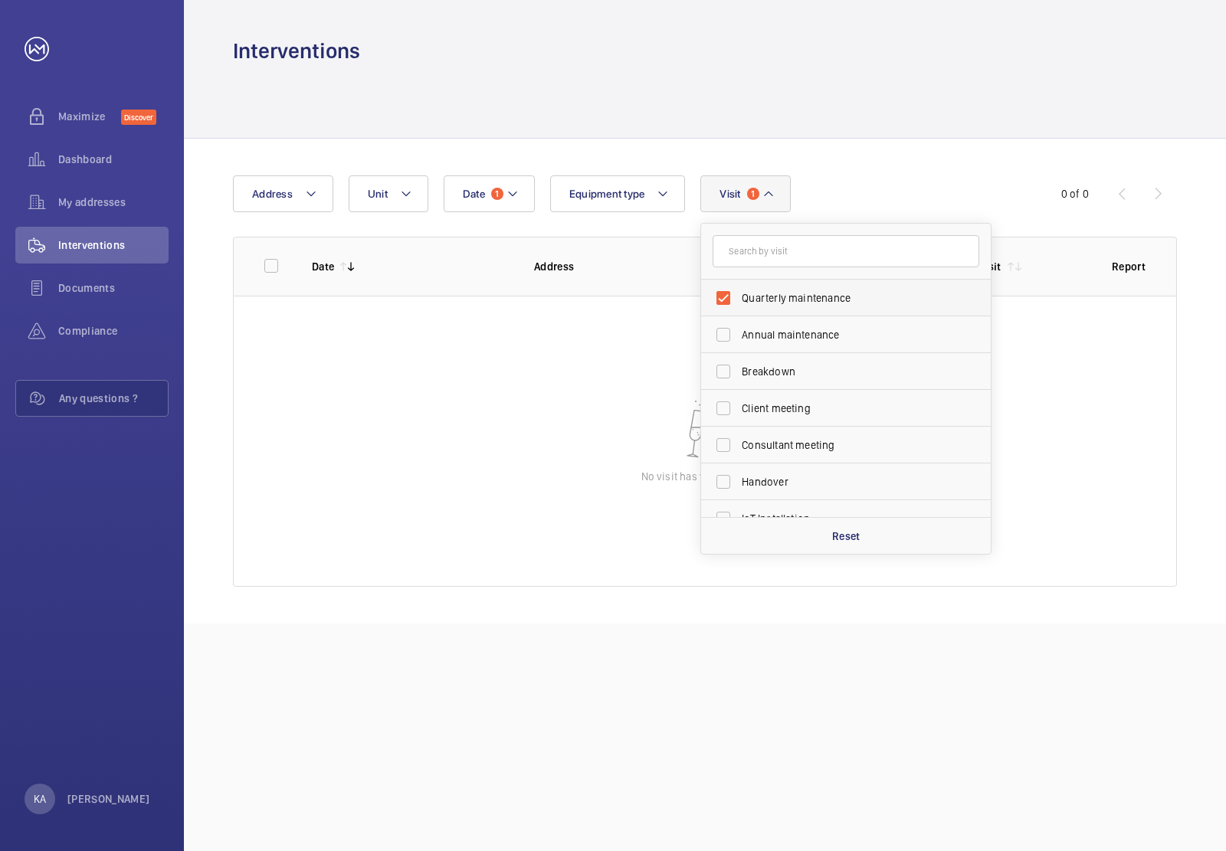
click at [730, 293] on label "Quarterly maintenance" at bounding box center [834, 298] width 267 height 37
click at [730, 293] on input "Quarterly maintenance" at bounding box center [723, 298] width 31 height 31
checkbox input "false"
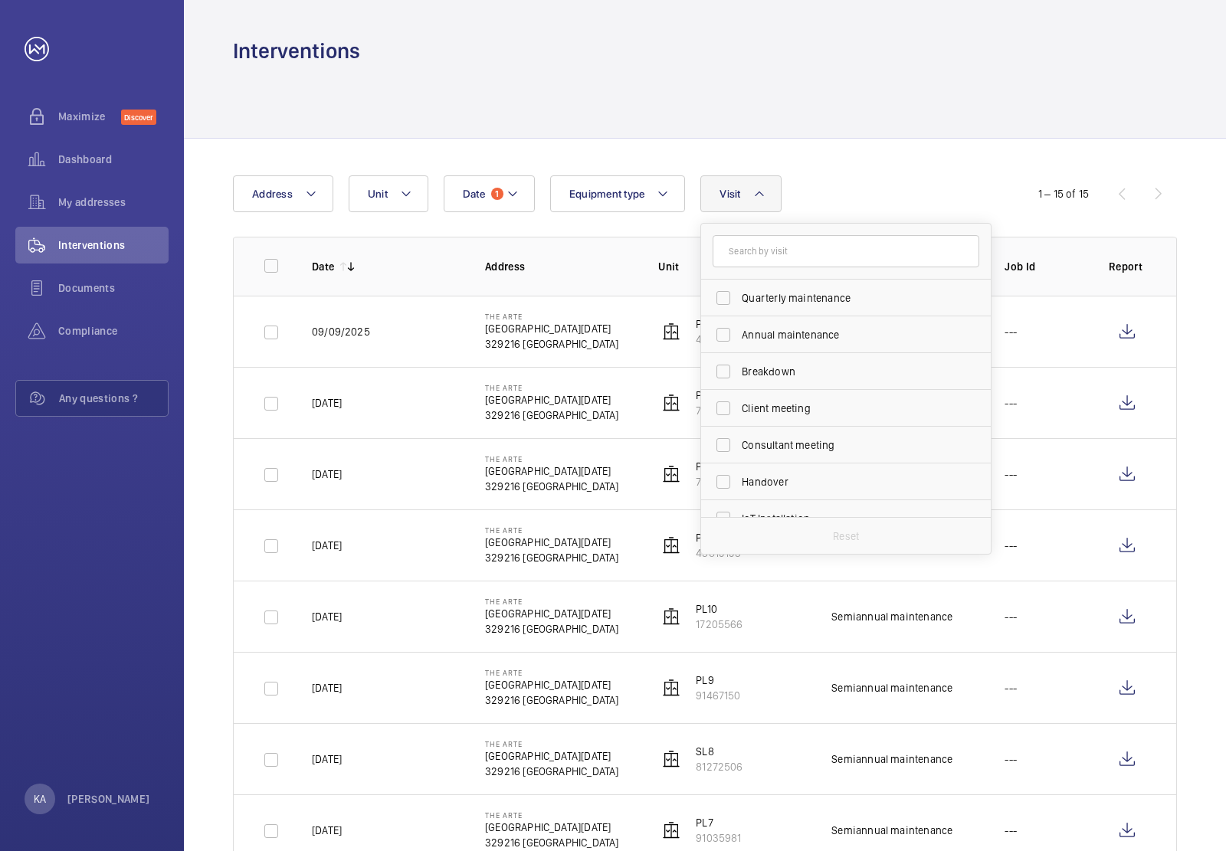
click at [859, 189] on div "Date 1 Address Unit Equipment type Visit Quarterly maintenance Annual maintenan…" at bounding box center [613, 193] width 760 height 37
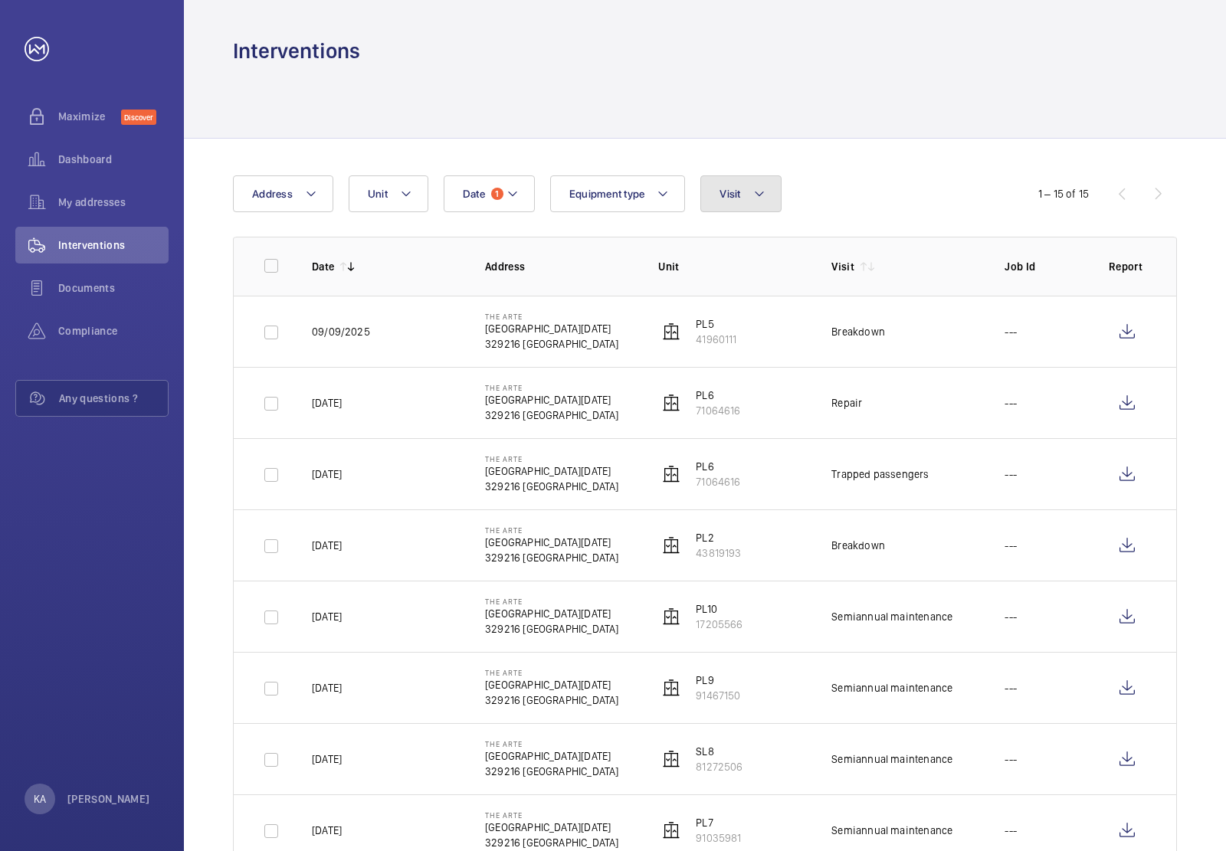
click at [763, 198] on mat-icon at bounding box center [759, 194] width 12 height 18
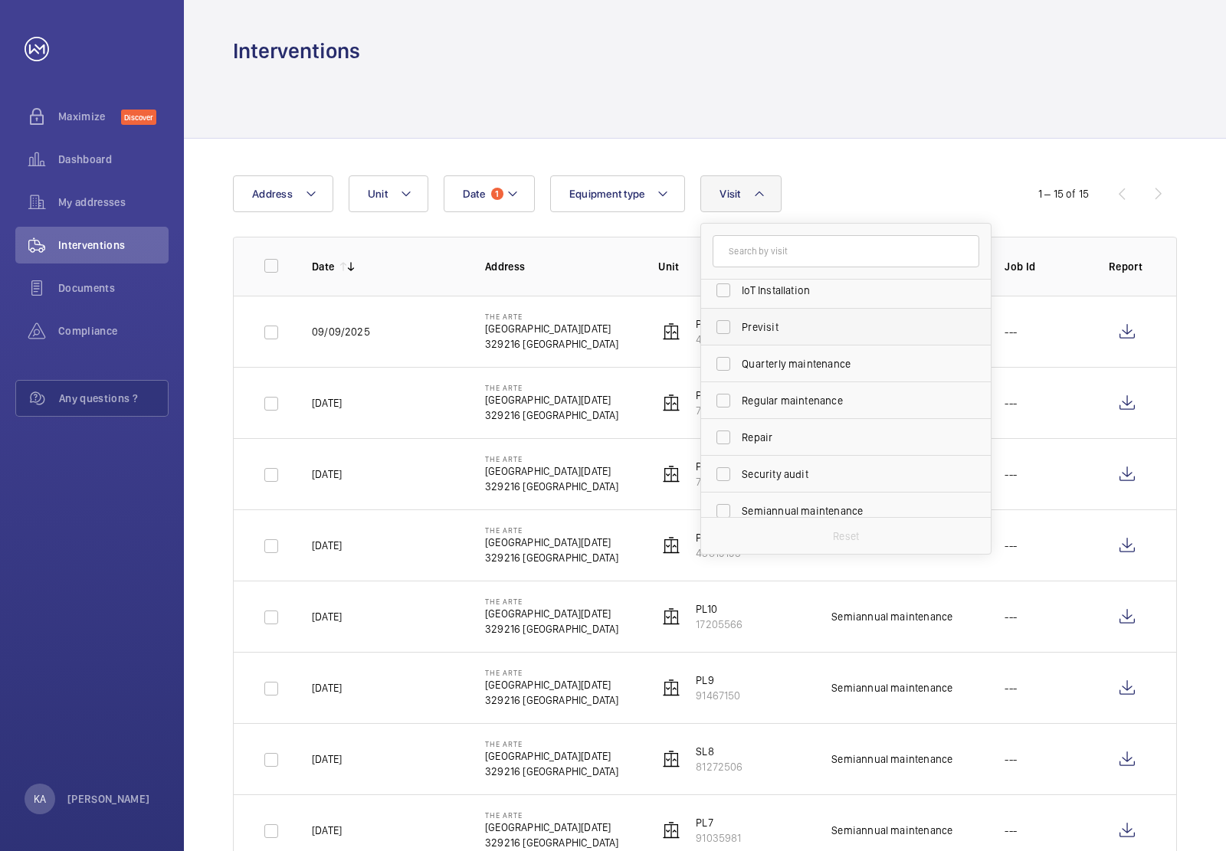
scroll to position [240, 0]
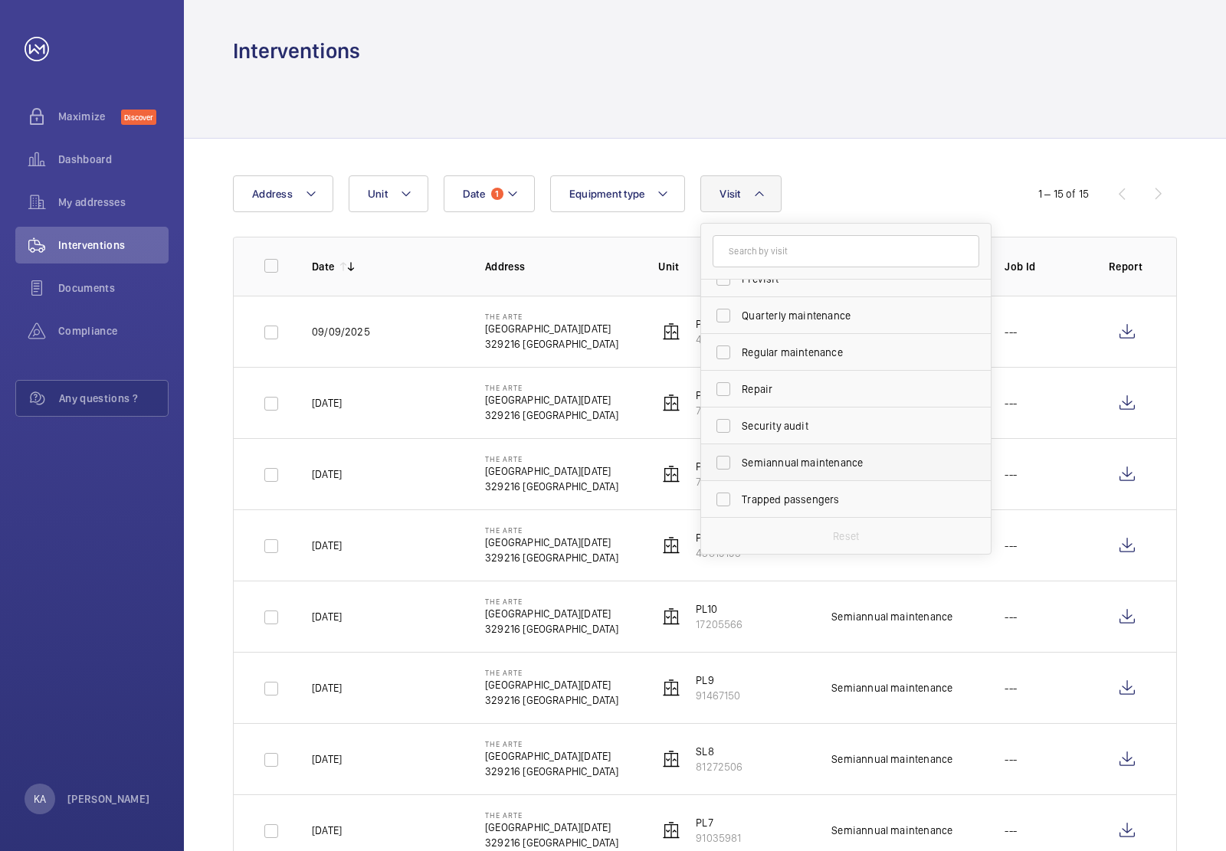
click at [802, 470] on label "Semiannual maintenance" at bounding box center [834, 462] width 267 height 37
click at [739, 470] on input "Semiannual maintenance" at bounding box center [723, 463] width 31 height 31
checkbox input "true"
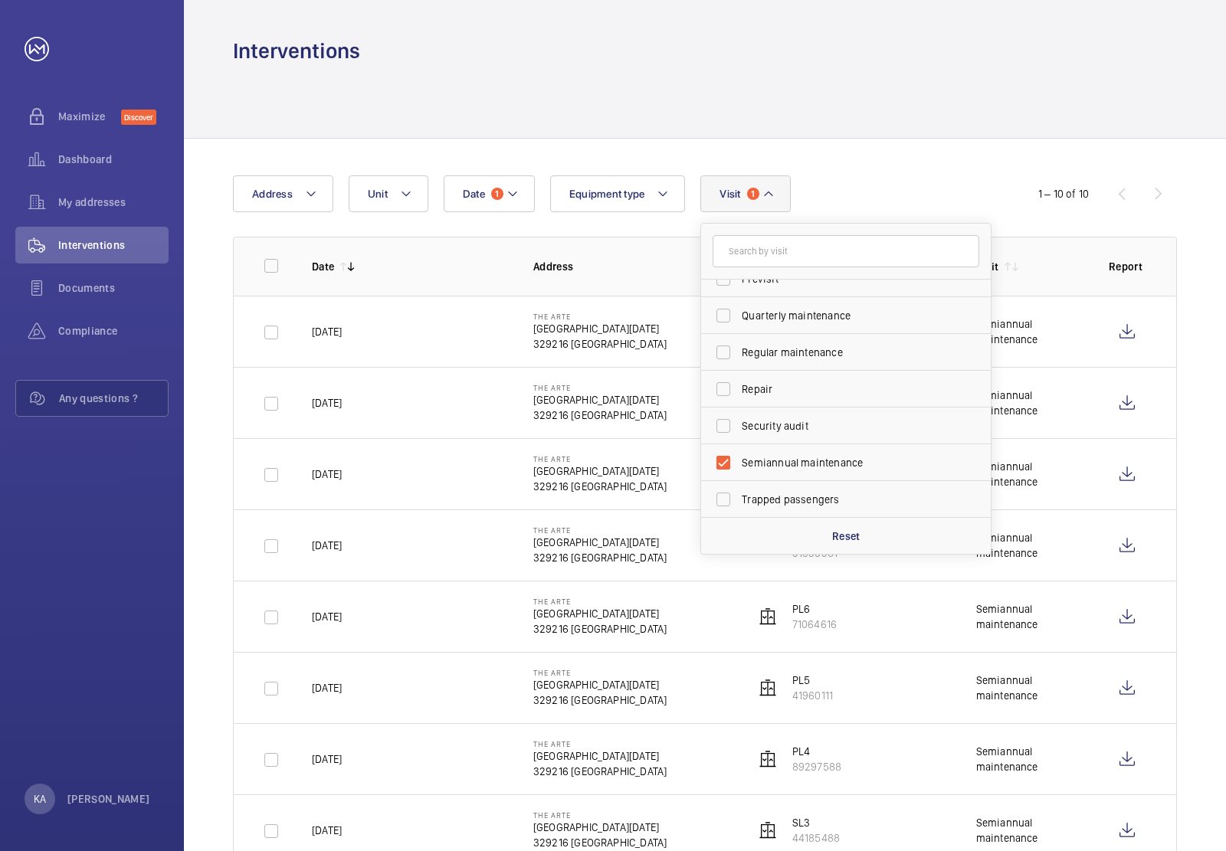
click at [899, 189] on div "Date 1 Address Unit Equipment type Visit 1 Annual maintenance Breakdown Client …" at bounding box center [613, 193] width 760 height 37
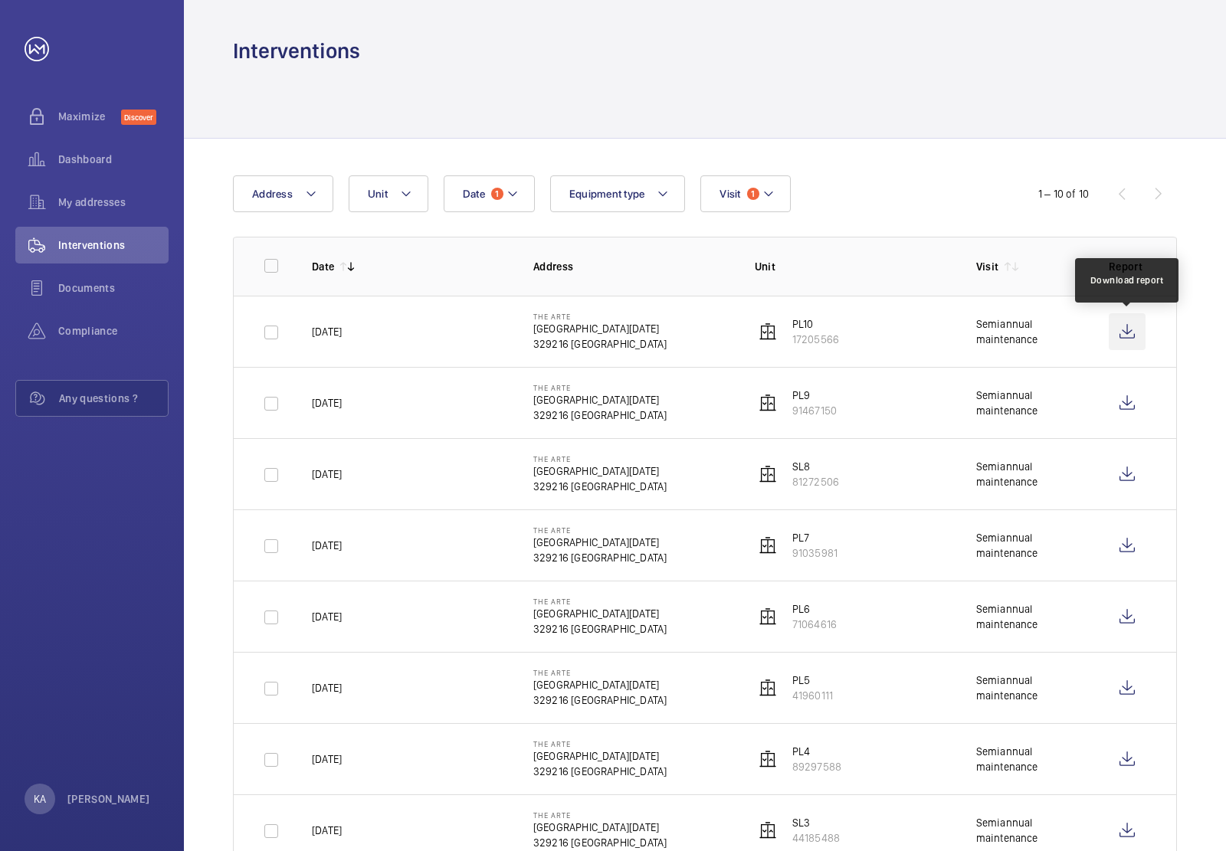
click at [1128, 341] on wm-front-icon-button at bounding box center [1127, 331] width 37 height 37
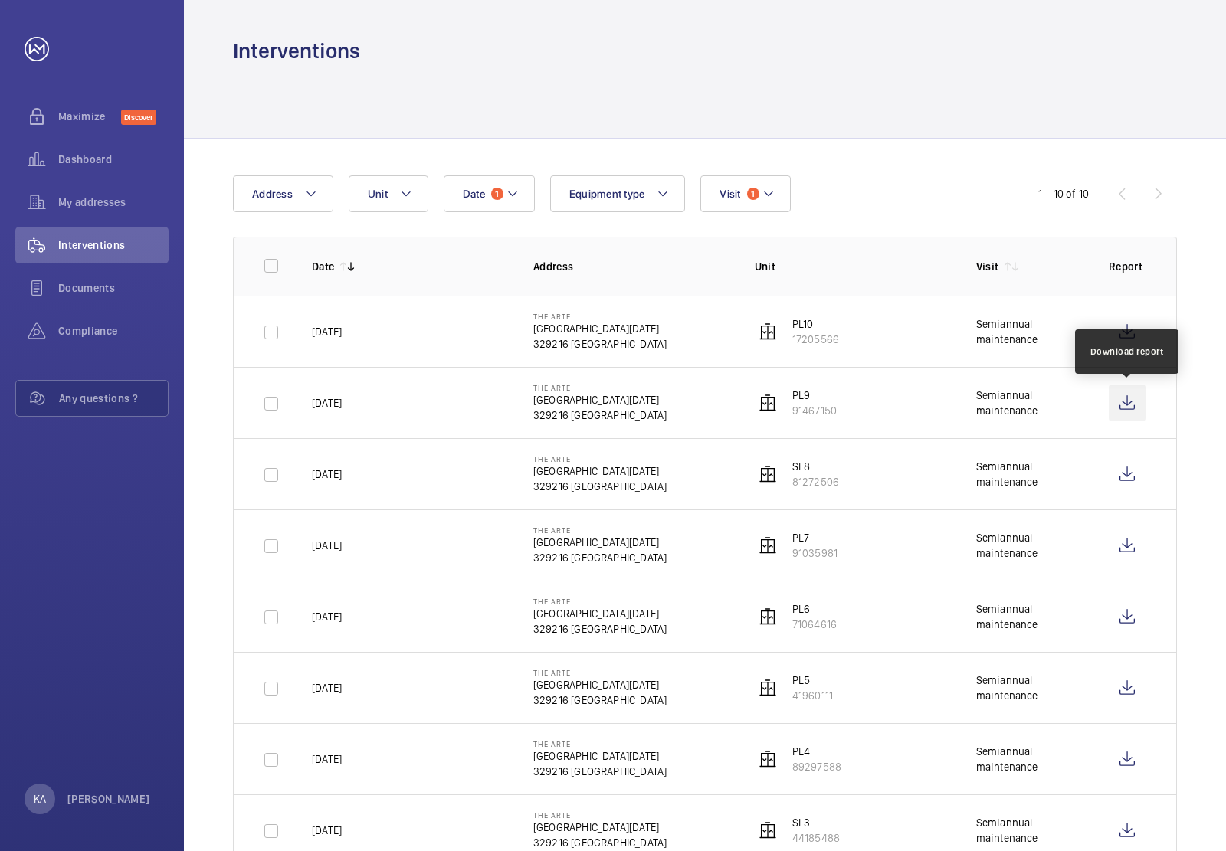
click at [1126, 405] on wm-front-icon-button at bounding box center [1127, 403] width 37 height 37
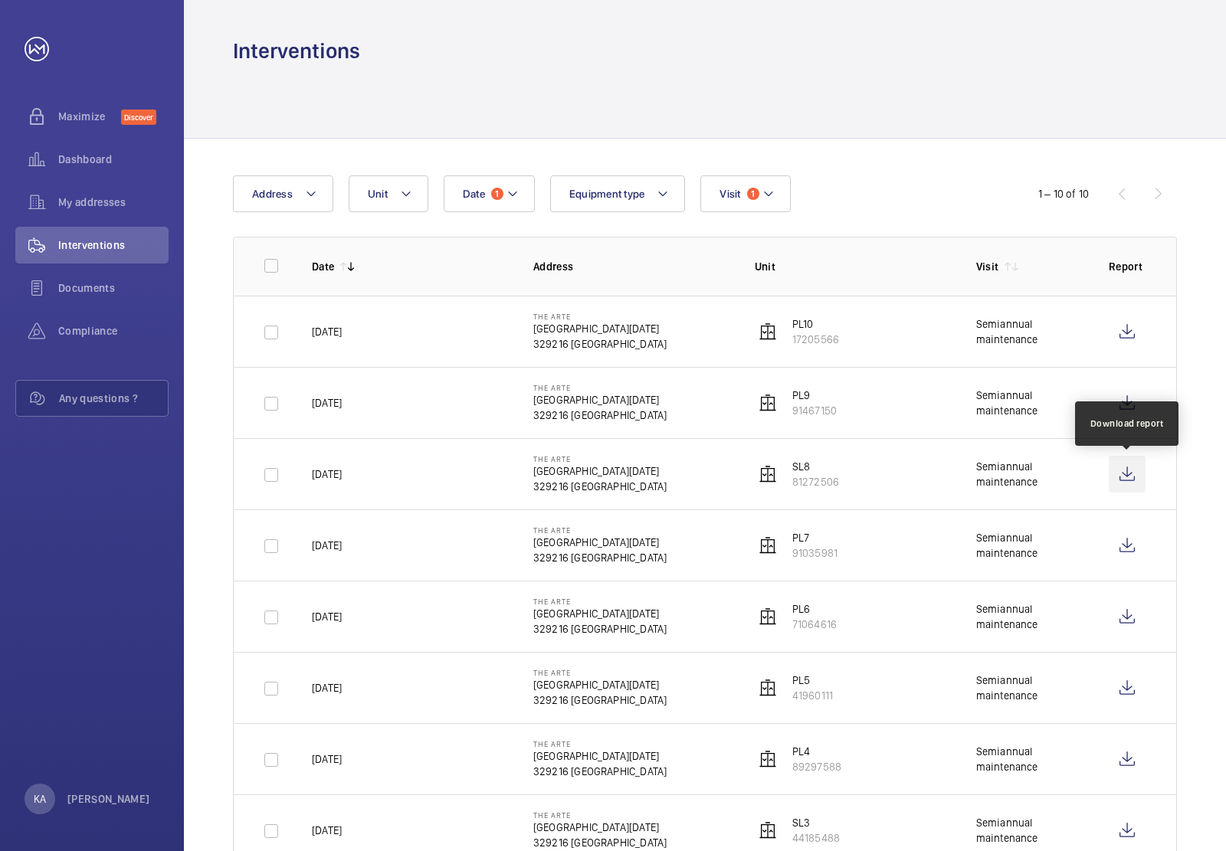
click at [1123, 481] on wm-front-icon-button at bounding box center [1127, 474] width 37 height 37
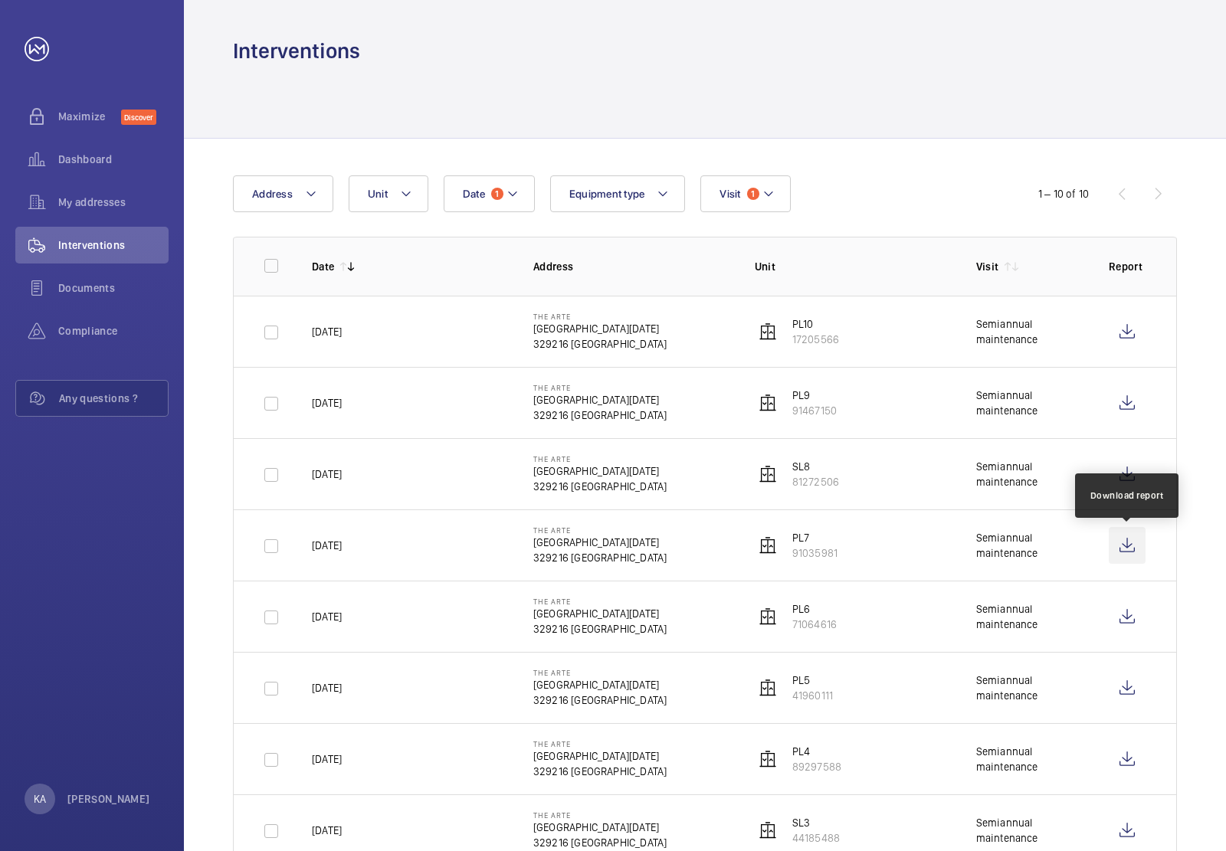
click at [1123, 550] on wm-front-icon-button at bounding box center [1127, 545] width 37 height 37
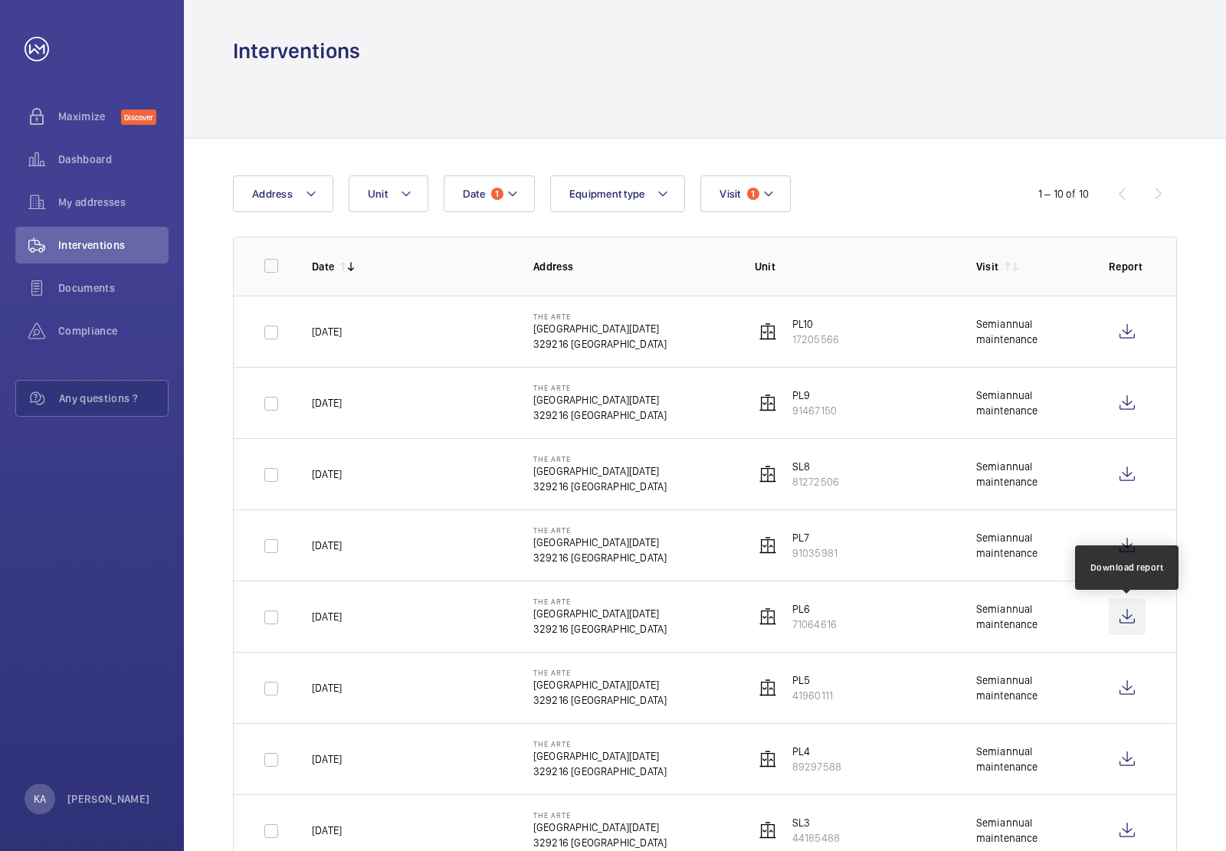
click at [1117, 617] on wm-front-icon-button at bounding box center [1127, 616] width 37 height 37
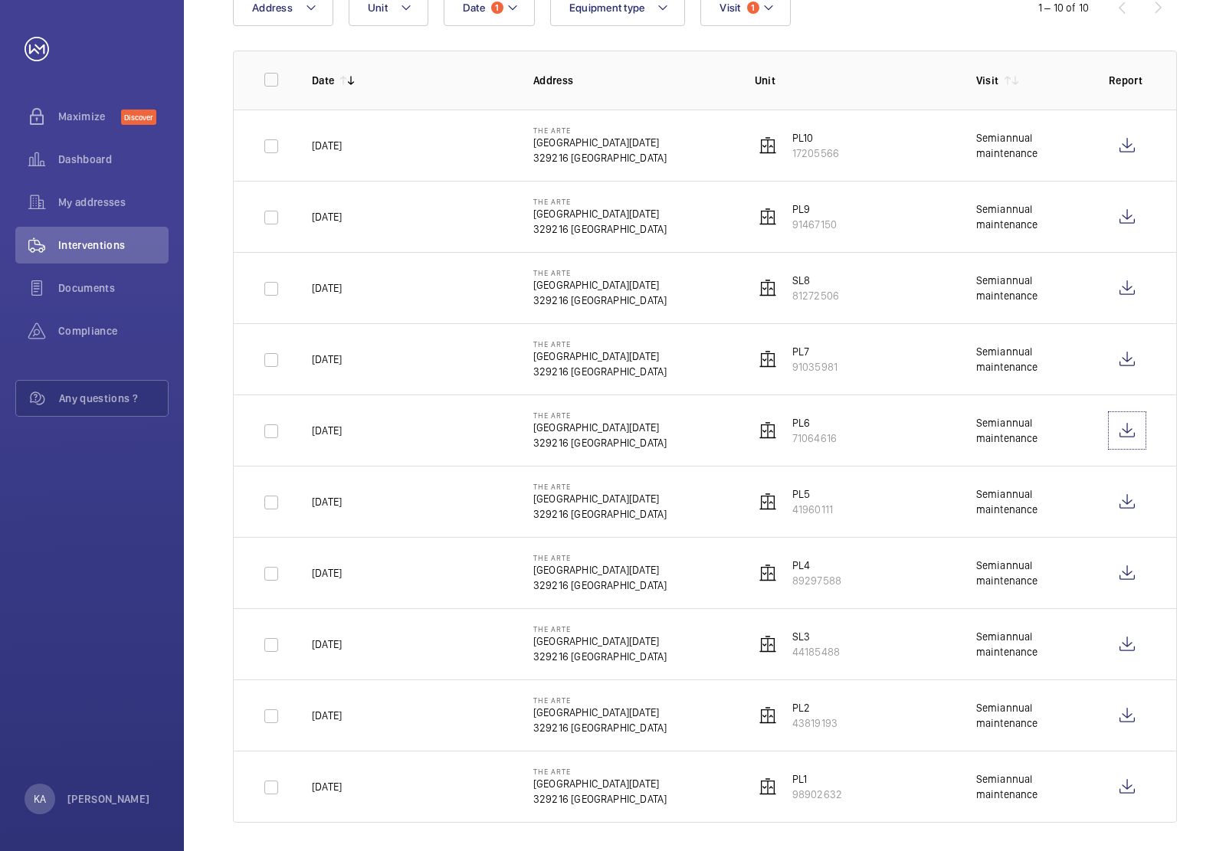
scroll to position [200, 0]
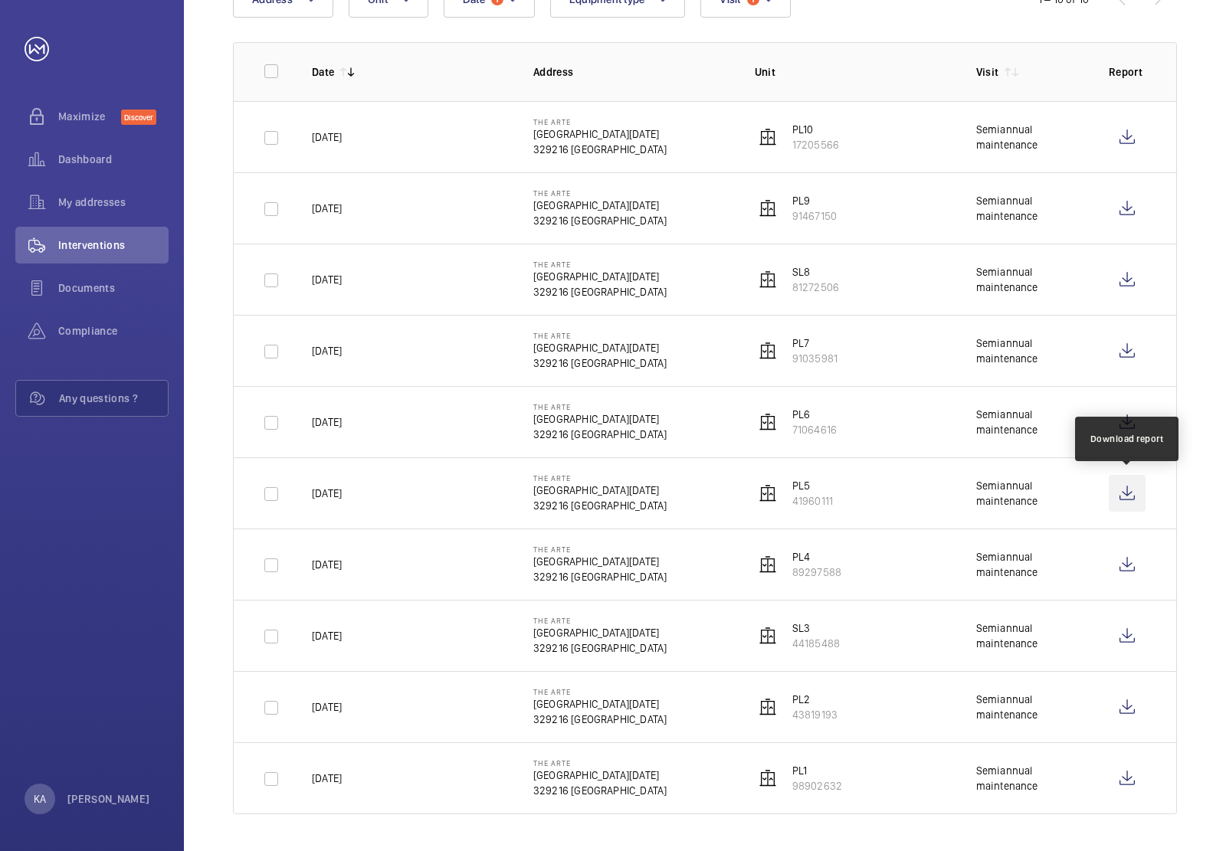
click at [1124, 491] on wm-front-icon-button at bounding box center [1127, 493] width 37 height 37
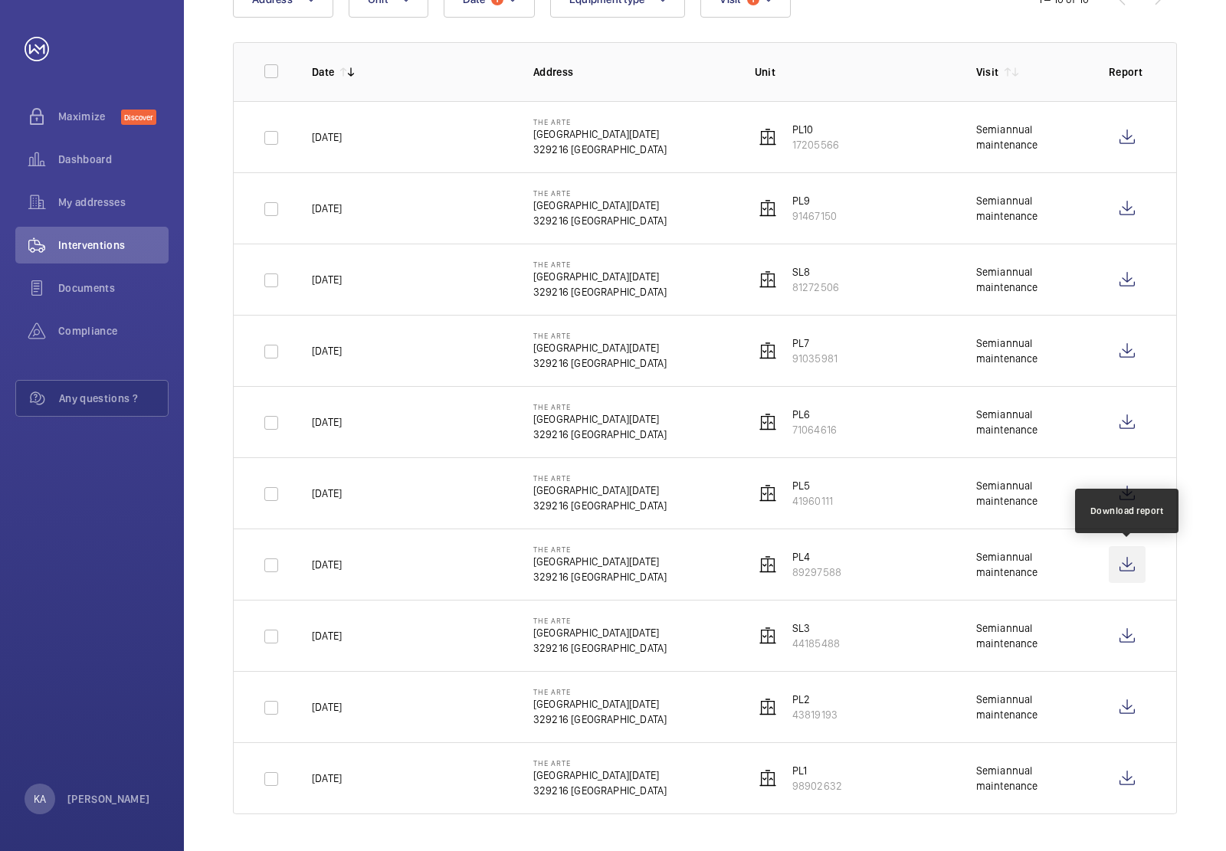
click at [1128, 559] on wm-front-icon-button at bounding box center [1127, 564] width 37 height 37
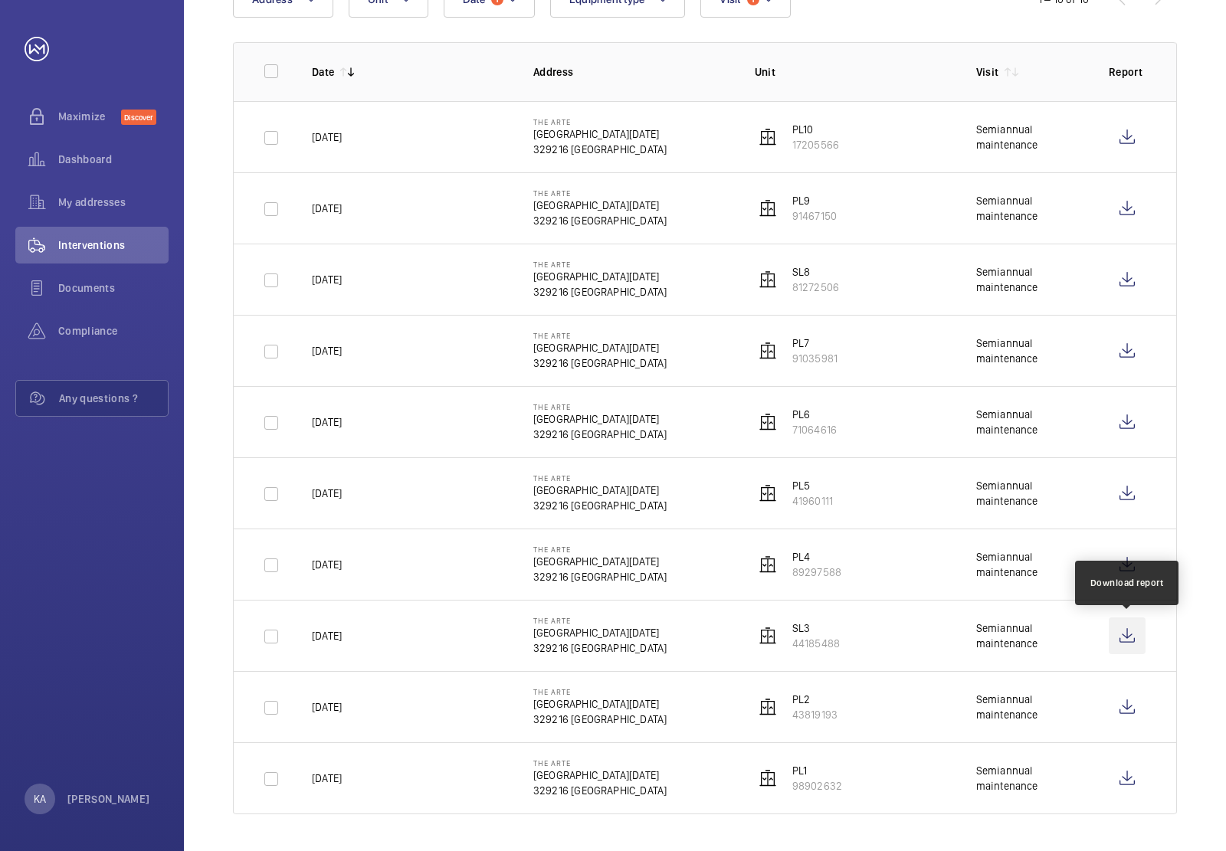
click at [1126, 637] on wm-front-icon-button at bounding box center [1127, 636] width 37 height 37
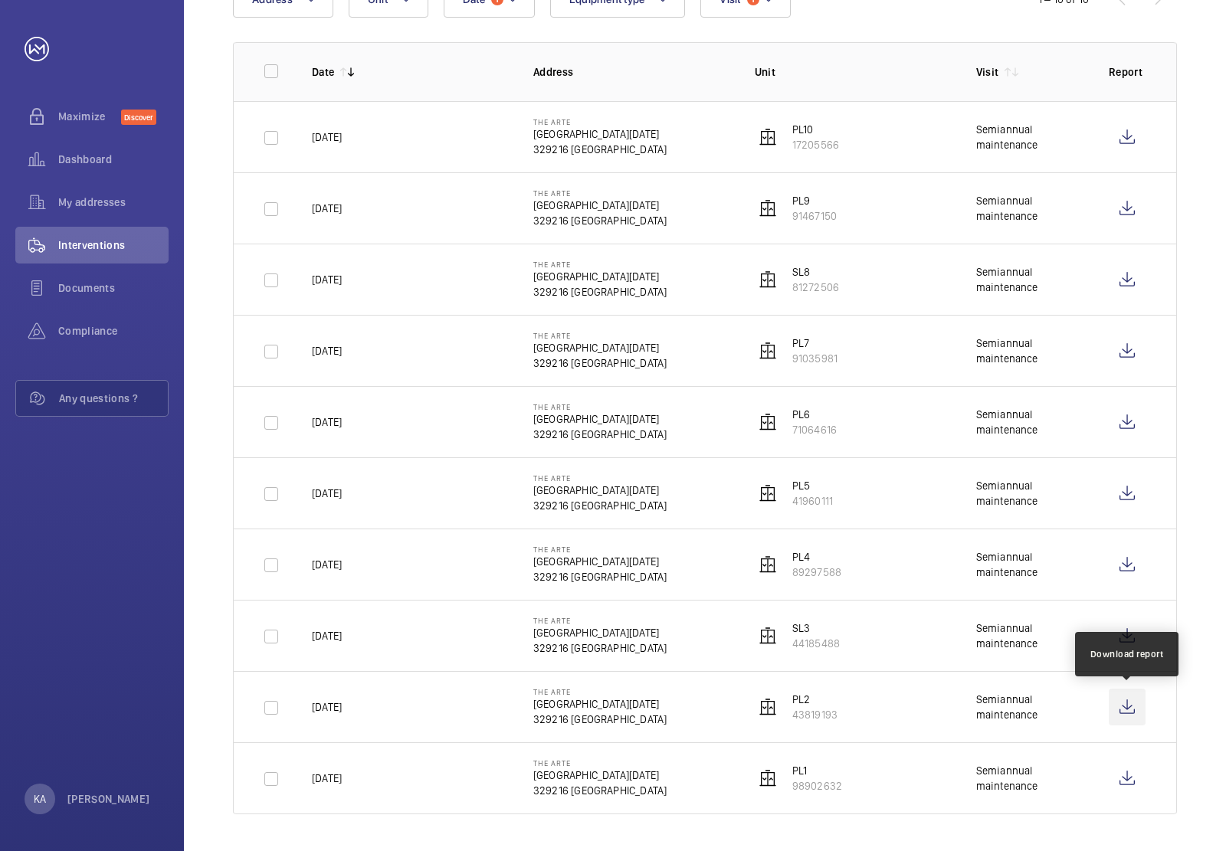
click at [1124, 702] on wm-front-icon-button at bounding box center [1127, 707] width 37 height 37
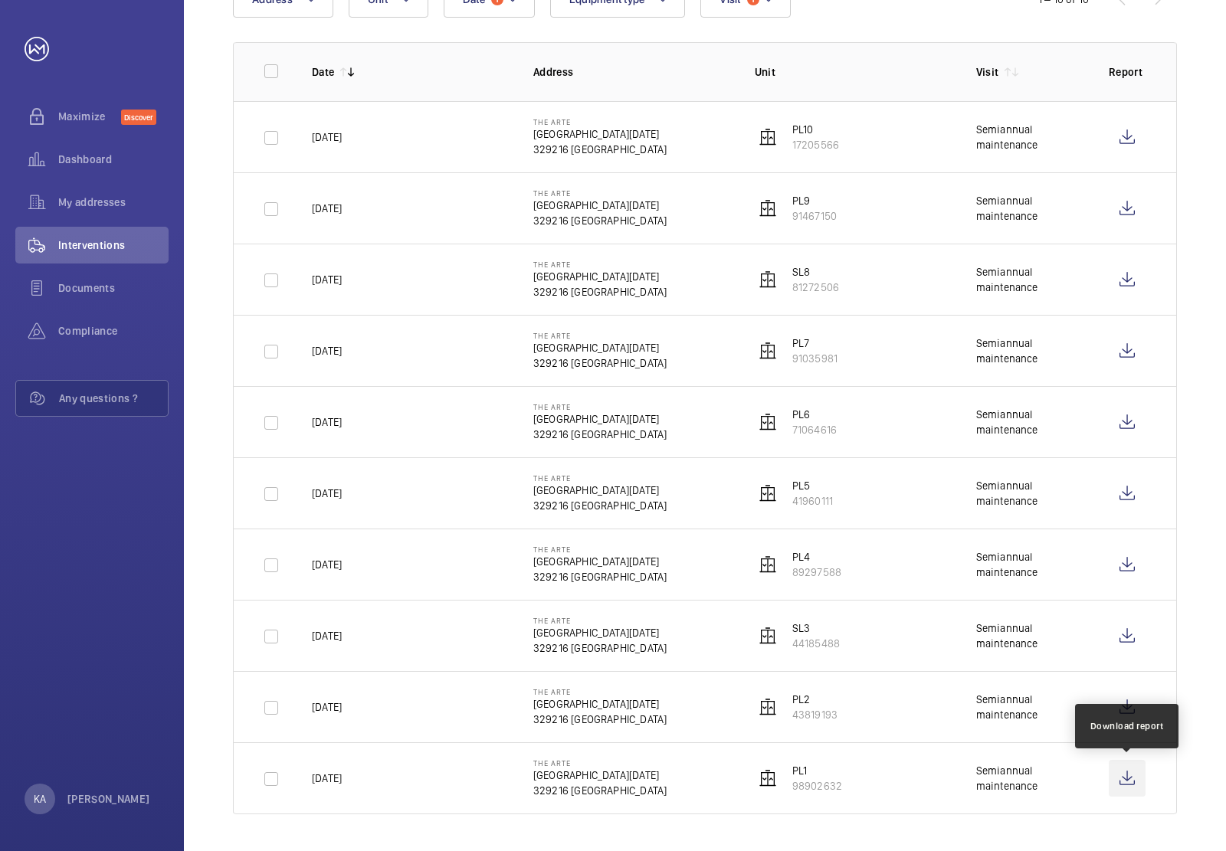
click at [1130, 783] on wm-front-icon-button at bounding box center [1127, 778] width 37 height 37
